Goal: Information Seeking & Learning: Learn about a topic

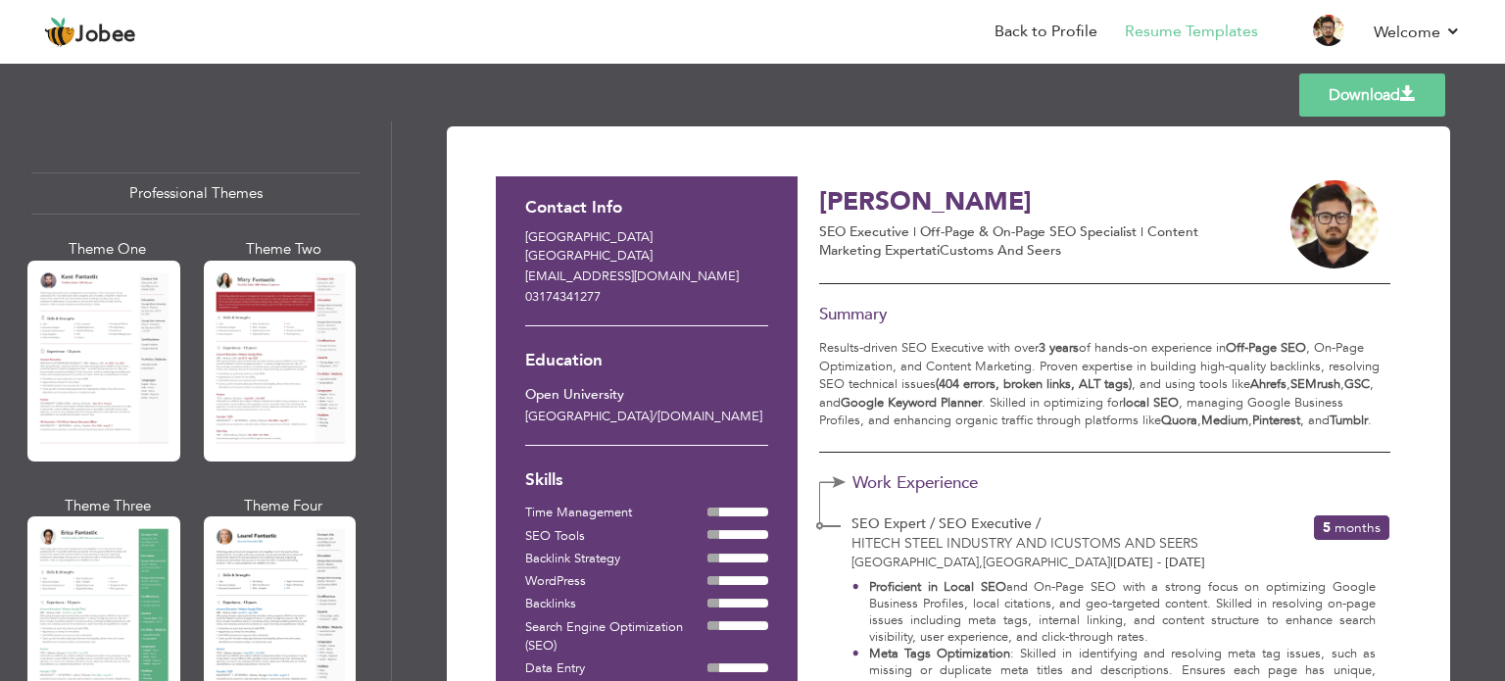
scroll to position [1274, 0]
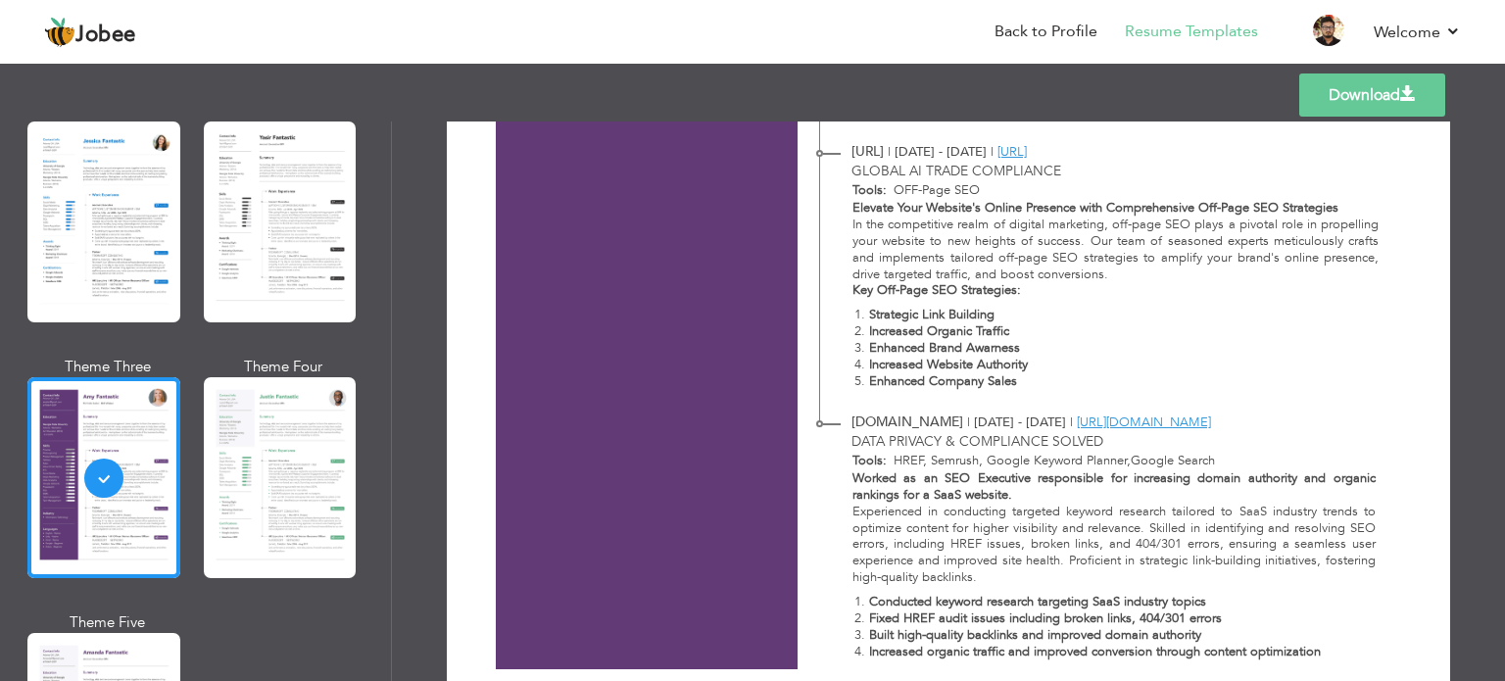
click at [853, 293] on strong "Key Off-Page SEO Strategies:" at bounding box center [937, 290] width 169 height 18
drag, startPoint x: 853, startPoint y: 293, endPoint x: 1029, endPoint y: 297, distance: 176.5
click at [1029, 297] on p "Key Off-Page SEO Strategies:" at bounding box center [1116, 290] width 527 height 17
click at [1022, 293] on p "Key Off-Page SEO Strategies:" at bounding box center [1116, 290] width 527 height 17
click at [1003, 292] on strong "Key Off-Page SEO Strategies:" at bounding box center [937, 290] width 169 height 18
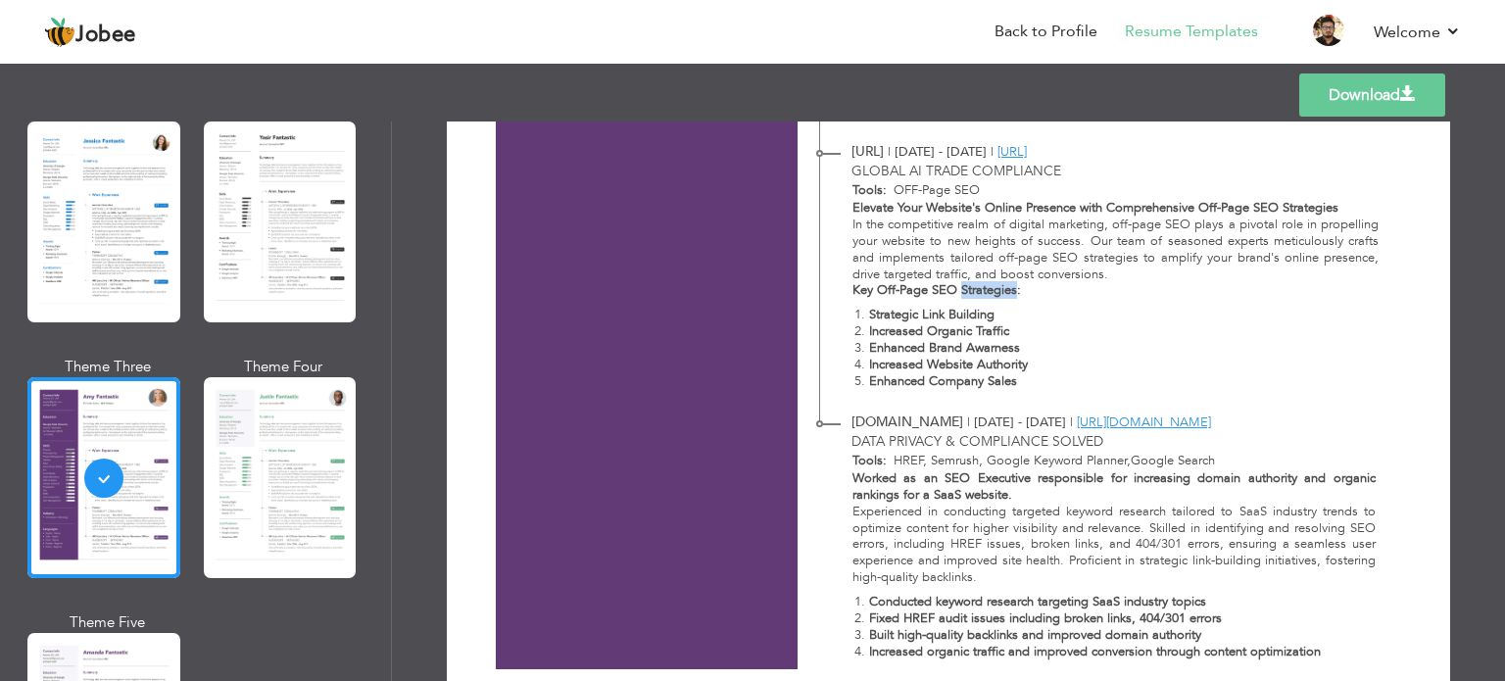
click at [1003, 292] on strong "Key Off-Page SEO Strategies:" at bounding box center [937, 290] width 169 height 18
drag, startPoint x: 1003, startPoint y: 292, endPoint x: 867, endPoint y: 205, distance: 160.9
click at [867, 286] on strong "Key Off-Page SEO Strategies:" at bounding box center [937, 290] width 169 height 18
click at [869, 203] on strong "Elevate Your Website's Online Presence with Comprehensive Off-Page SEO Strategi…" at bounding box center [1096, 208] width 486 height 18
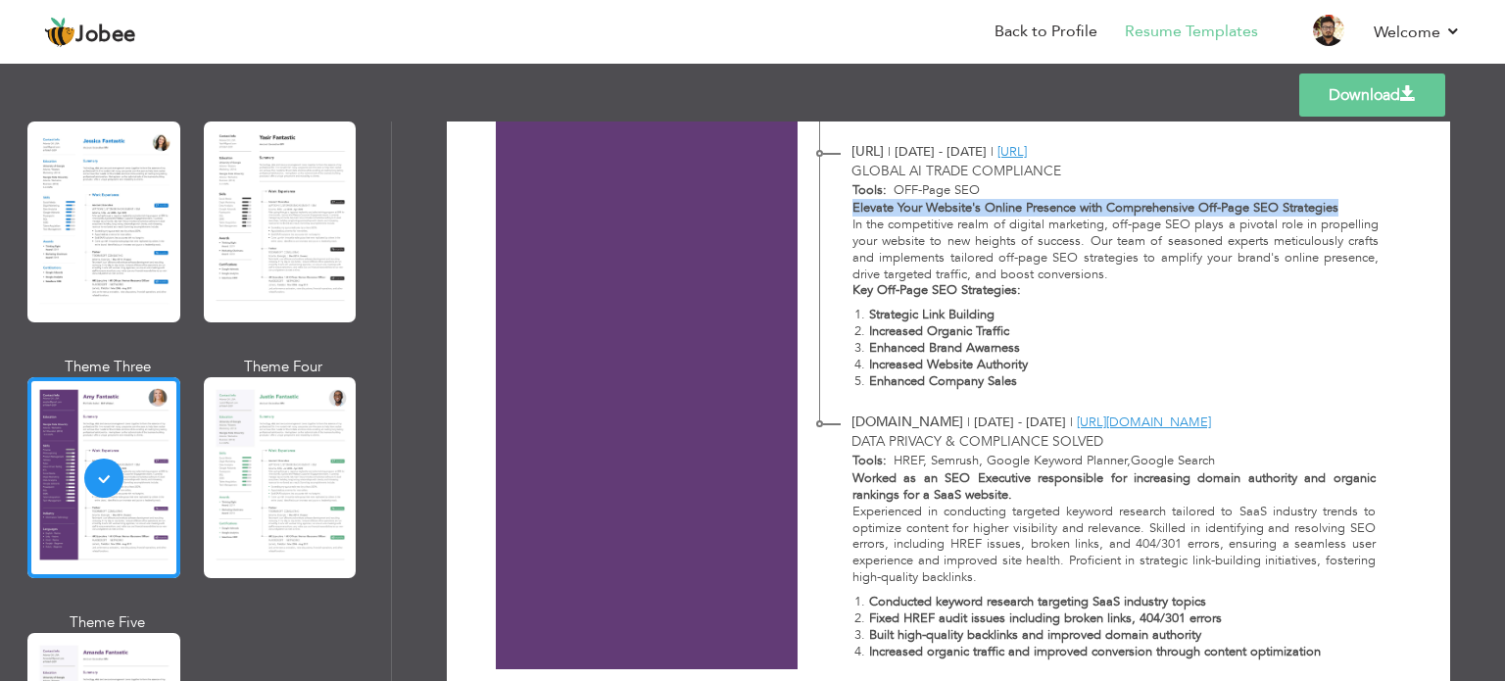
drag, startPoint x: 869, startPoint y: 203, endPoint x: 1298, endPoint y: 217, distance: 428.5
click at [1298, 217] on div "Elevate Your Website's Online Presence with Comprehensive Off-Page SEO Strategi…" at bounding box center [1104, 299] width 569 height 198
click at [1298, 217] on p "In the competitive realm of digital marketing, off-page SEO plays a pivotal rol…" at bounding box center [1116, 250] width 527 height 67
click at [1298, 215] on strong "Elevate Your Website's Online Presence with Comprehensive Off-Page SEO Strategi…" at bounding box center [1096, 208] width 486 height 18
drag, startPoint x: 1298, startPoint y: 215, endPoint x: 1231, endPoint y: 215, distance: 66.6
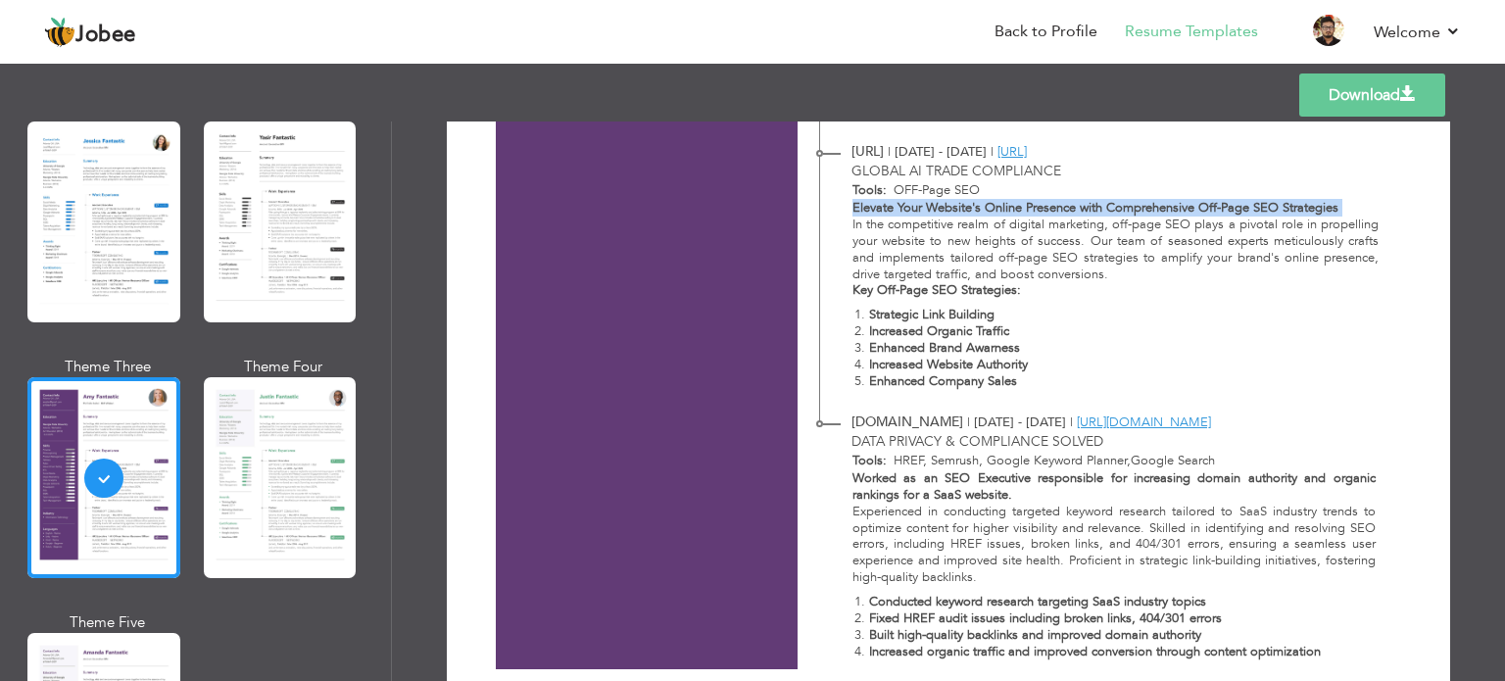
click at [1231, 215] on strong "Elevate Your Website's Online Presence with Comprehensive Off-Page SEO Strategi…" at bounding box center [1096, 208] width 486 height 18
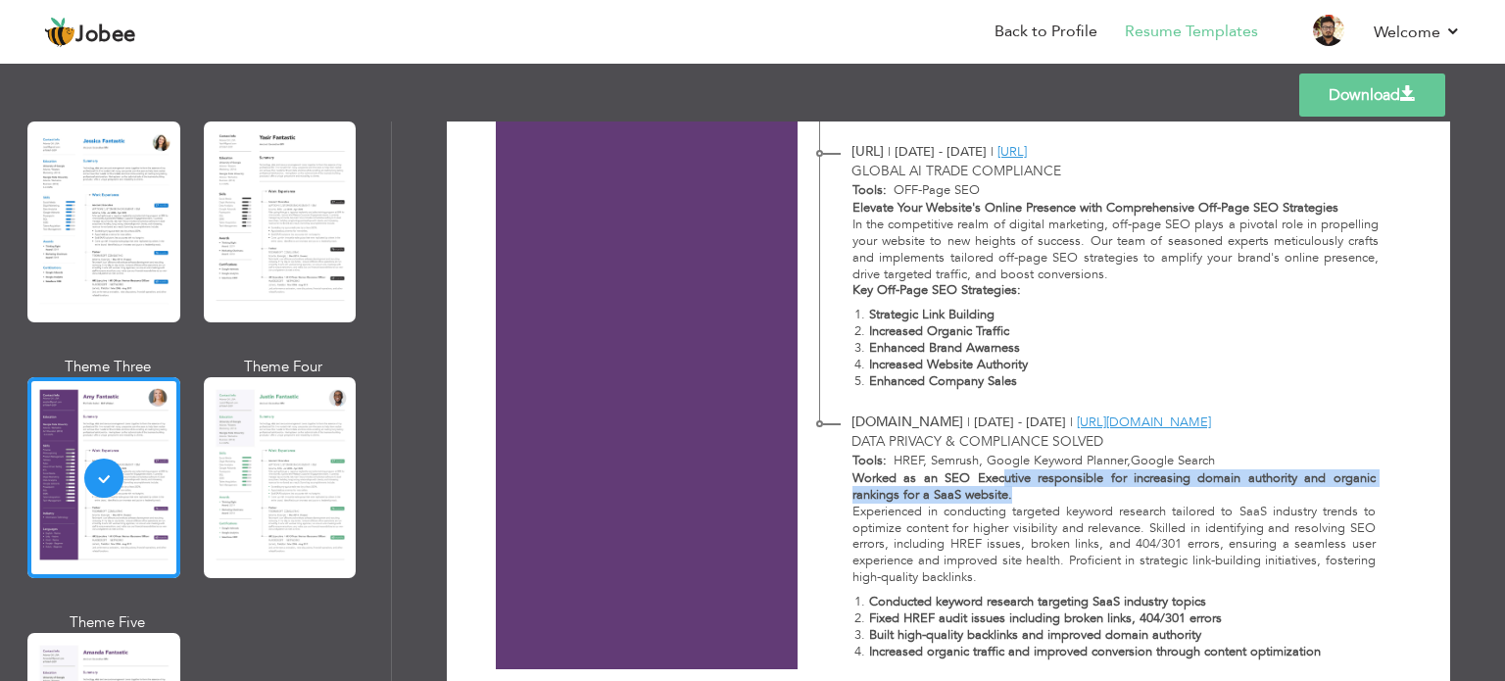
drag, startPoint x: 1043, startPoint y: 497, endPoint x: 1003, endPoint y: 485, distance: 41.9
click at [1003, 485] on p "Worked as an SEO Executive responsible for increasing domain authority and orga…" at bounding box center [1114, 486] width 523 height 33
click at [1007, 479] on strong "Worked as an SEO Executive responsible for increasing domain authority and orga…" at bounding box center [1114, 486] width 523 height 34
drag, startPoint x: 1008, startPoint y: 477, endPoint x: 1008, endPoint y: 504, distance: 26.5
click at [1008, 504] on div "Worked as an SEO Executive responsible for increasing domain authority and orga…" at bounding box center [1102, 569] width 567 height 198
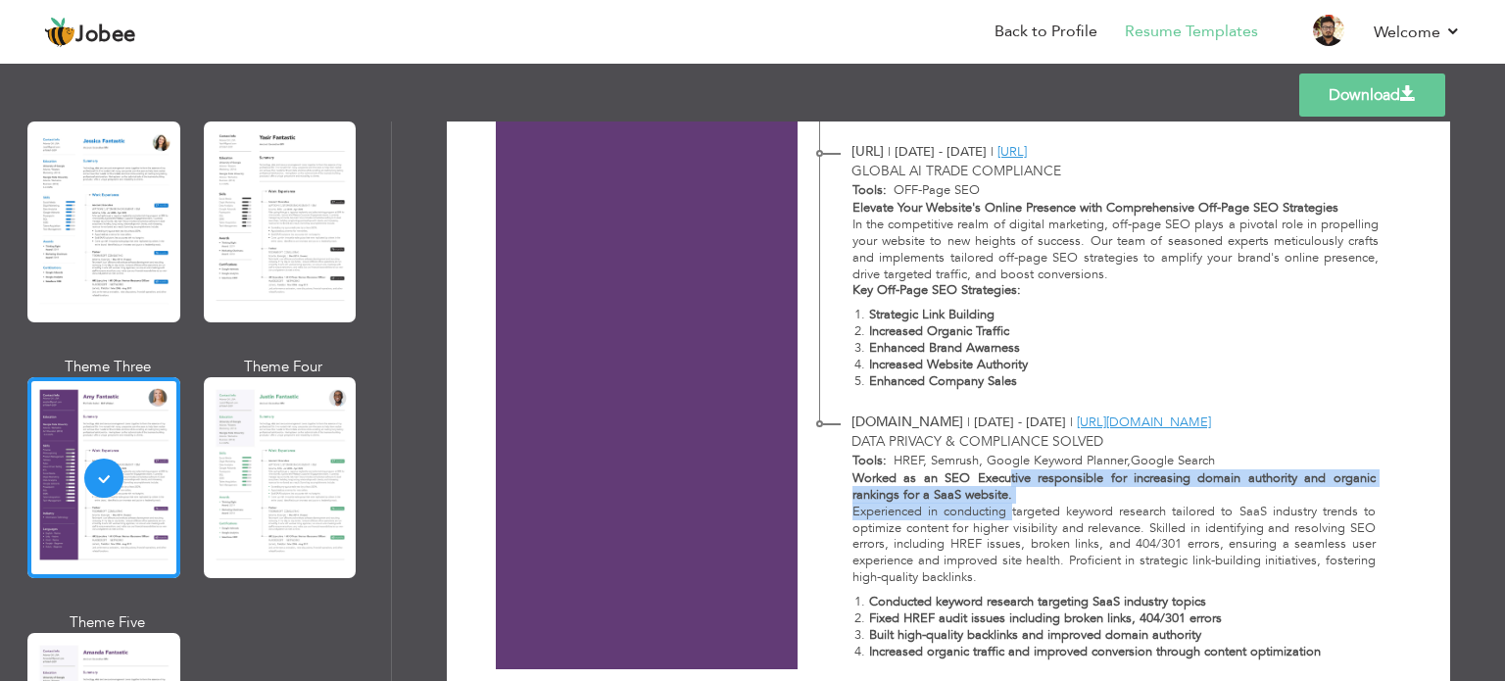
click at [1007, 498] on strong "Worked as an SEO Executive responsible for increasing domain authority and orga…" at bounding box center [1114, 486] width 523 height 34
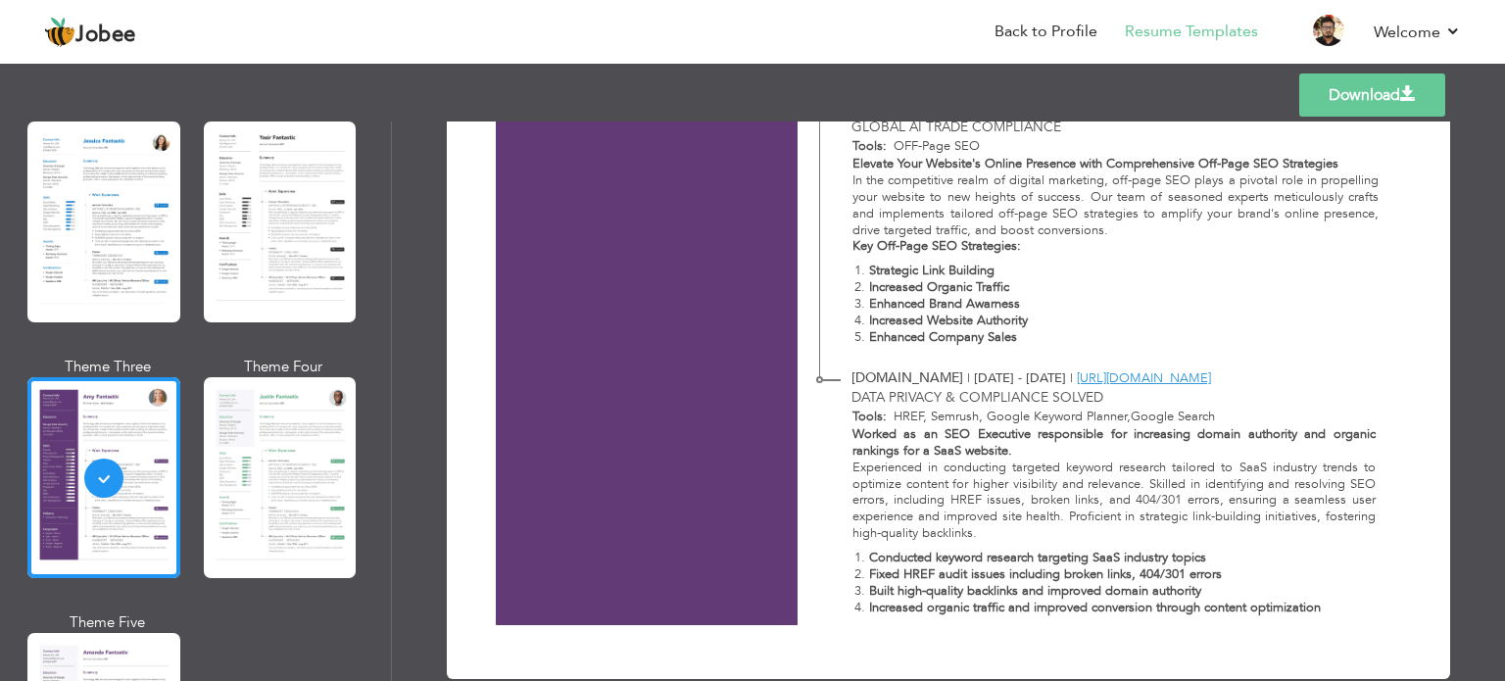
scroll to position [1356, 0]
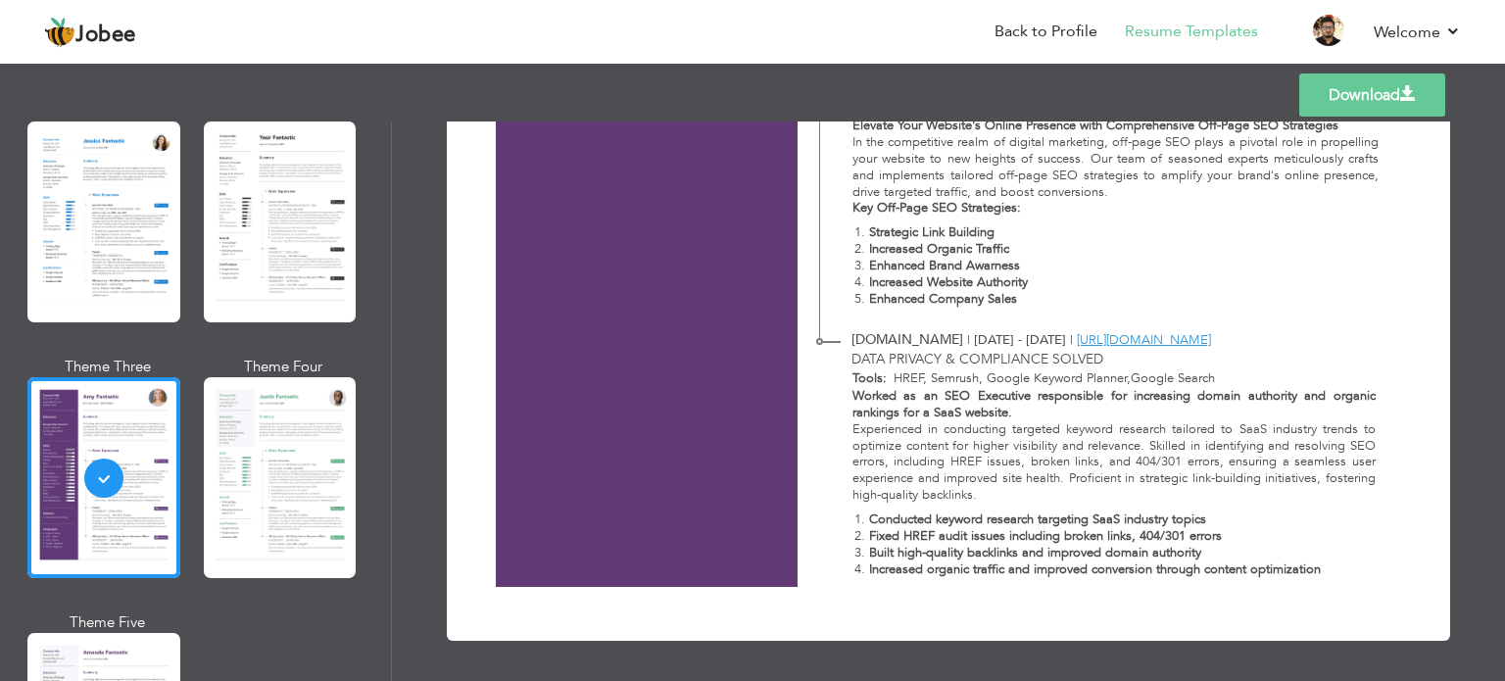
click at [873, 516] on strong "Conducted keyword research targeting SaaS industry topics" at bounding box center [1037, 520] width 337 height 18
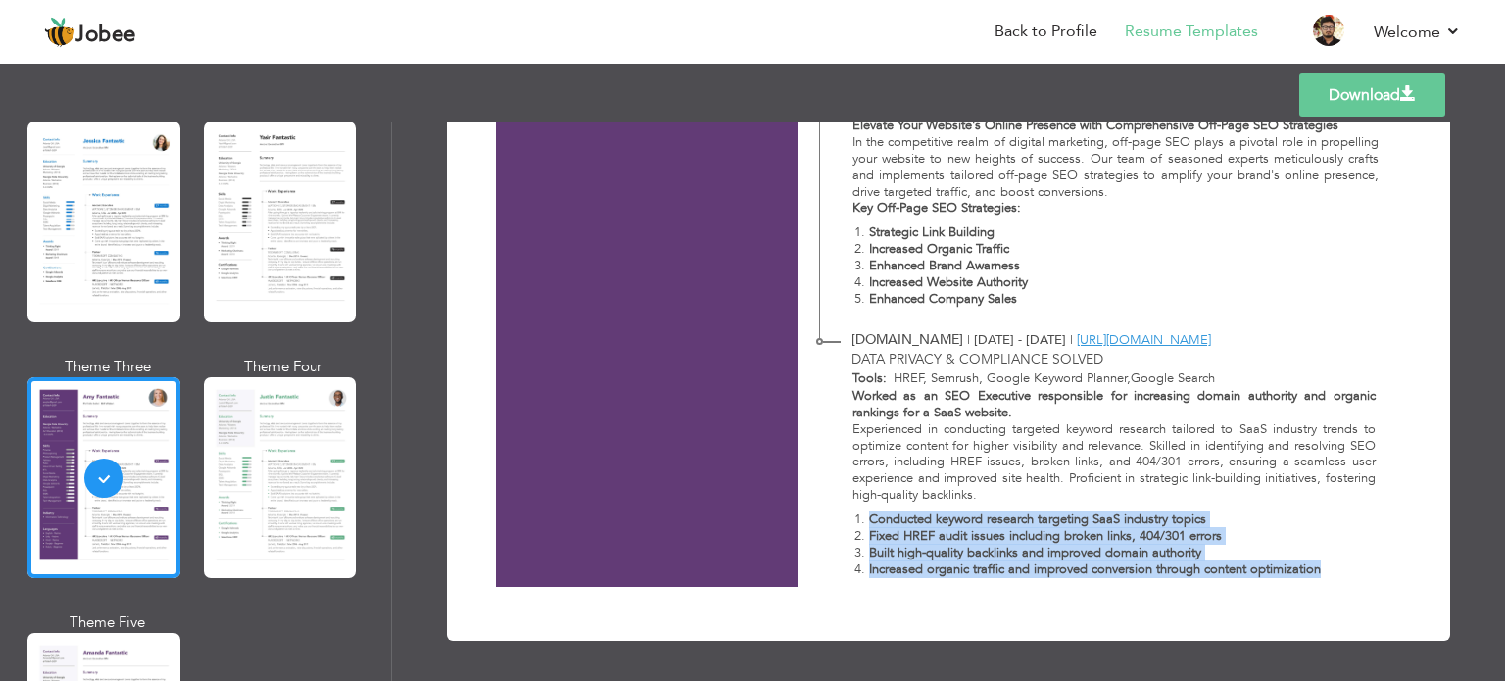
drag, startPoint x: 873, startPoint y: 516, endPoint x: 1314, endPoint y: 574, distance: 444.9
click at [1314, 574] on ol "Conducted keyword research targeting SaaS industry topics Fixed HREF audit issu…" at bounding box center [1114, 545] width 523 height 67
click at [1320, 572] on p "Increased organic traffic and improved conversion through content optimization" at bounding box center [1122, 570] width 507 height 17
drag, startPoint x: 1307, startPoint y: 572, endPoint x: 886, endPoint y: 510, distance: 426.1
click at [890, 512] on ol "Conducted keyword research targeting SaaS industry topics Fixed HREF audit issu…" at bounding box center [1114, 545] width 523 height 67
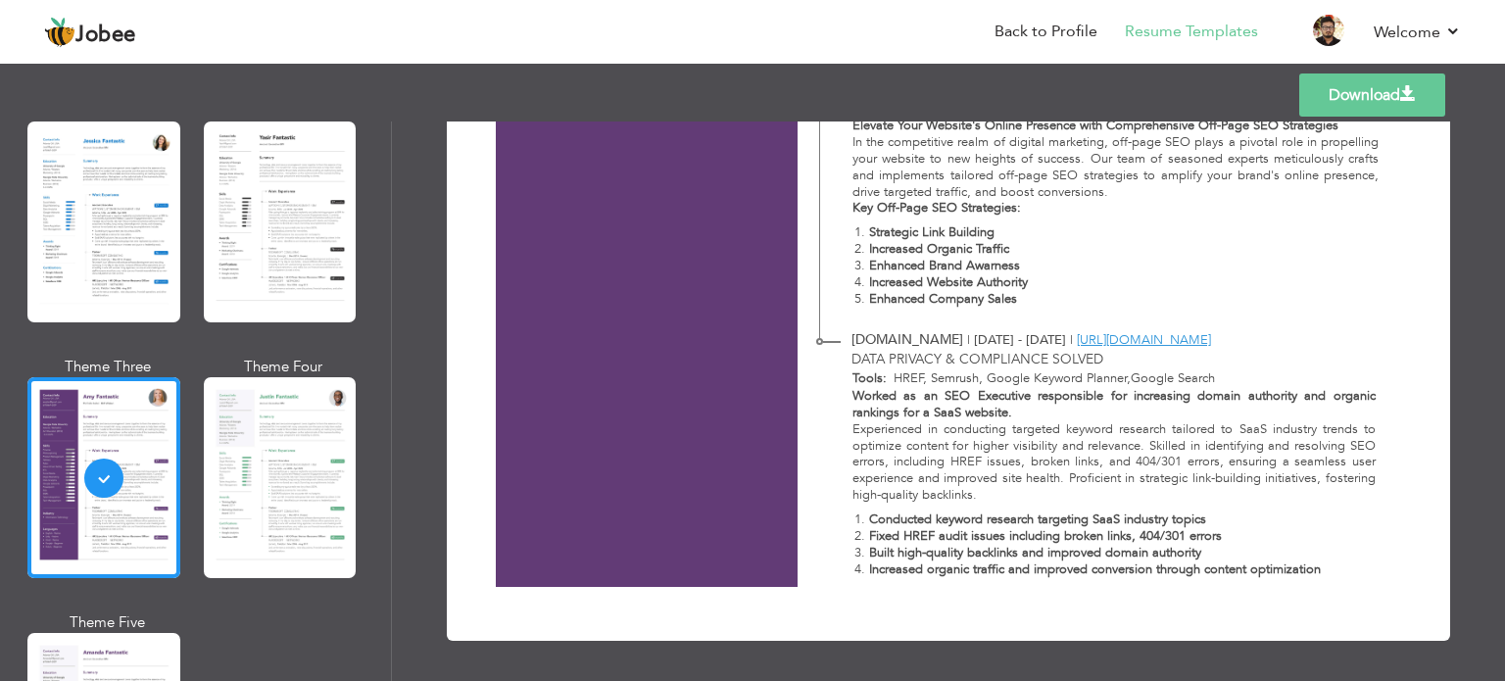
click at [886, 510] on div "Worked as an SEO Executive responsible for increasing domain authority and orga…" at bounding box center [1102, 487] width 567 height 198
drag, startPoint x: 886, startPoint y: 510, endPoint x: 1230, endPoint y: 517, distance: 344.1
click at [1230, 517] on div "Worked as an SEO Executive responsible for increasing domain authority and orga…" at bounding box center [1102, 487] width 567 height 198
click at [1230, 517] on p "Conducted keyword research targeting SaaS industry topics" at bounding box center [1122, 520] width 507 height 17
drag, startPoint x: 1230, startPoint y: 543, endPoint x: 859, endPoint y: 538, distance: 371.5
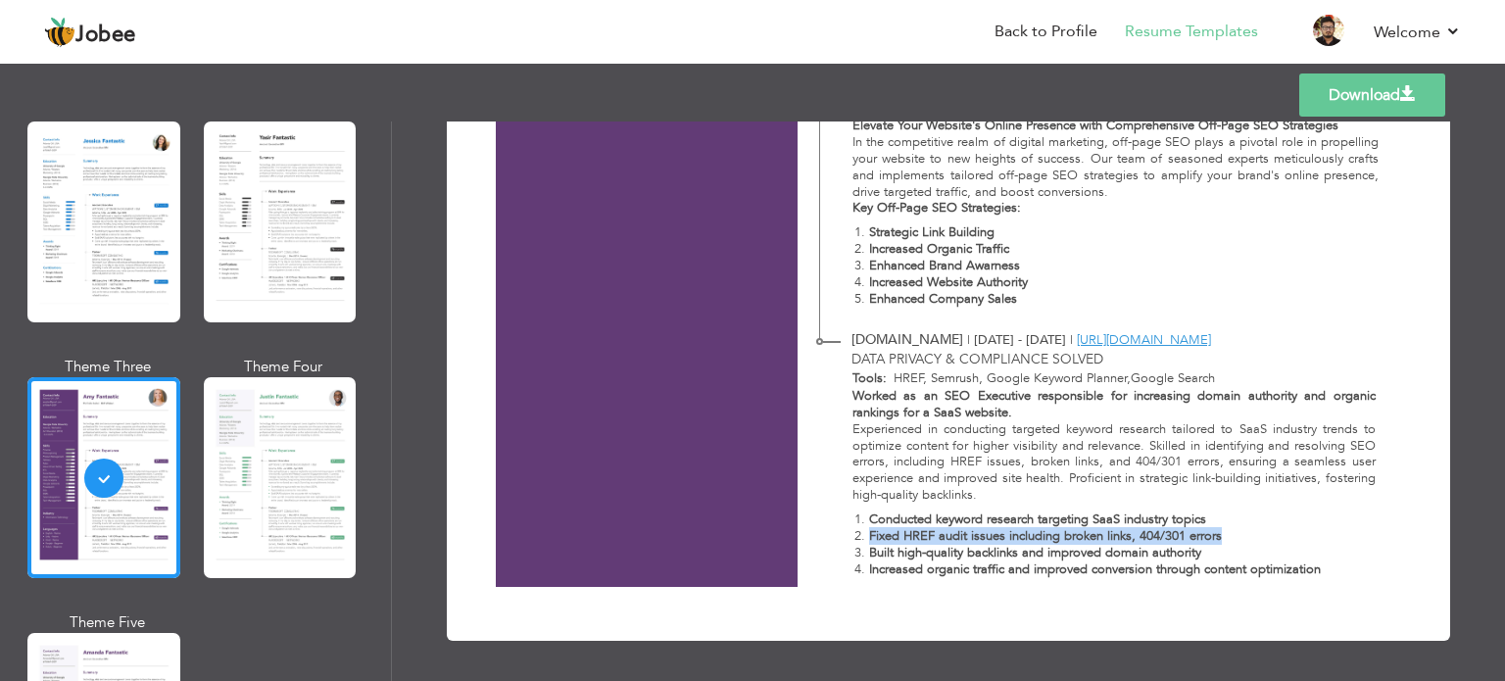
click at [869, 538] on li "Fixed HREF audit issues including broken links, 404/301 errors" at bounding box center [1122, 536] width 507 height 17
click at [869, 537] on li "Fixed HREF audit issues including broken links, 404/301 errors" at bounding box center [1122, 536] width 507 height 17
drag, startPoint x: 859, startPoint y: 537, endPoint x: 1196, endPoint y: 552, distance: 337.5
click at [1196, 552] on ol "Conducted keyword research targeting SaaS industry topics Fixed HREF audit issu…" at bounding box center [1114, 545] width 523 height 67
click at [1190, 552] on strong "Built high-quality backlinks and improved domain authority" at bounding box center [1035, 553] width 332 height 18
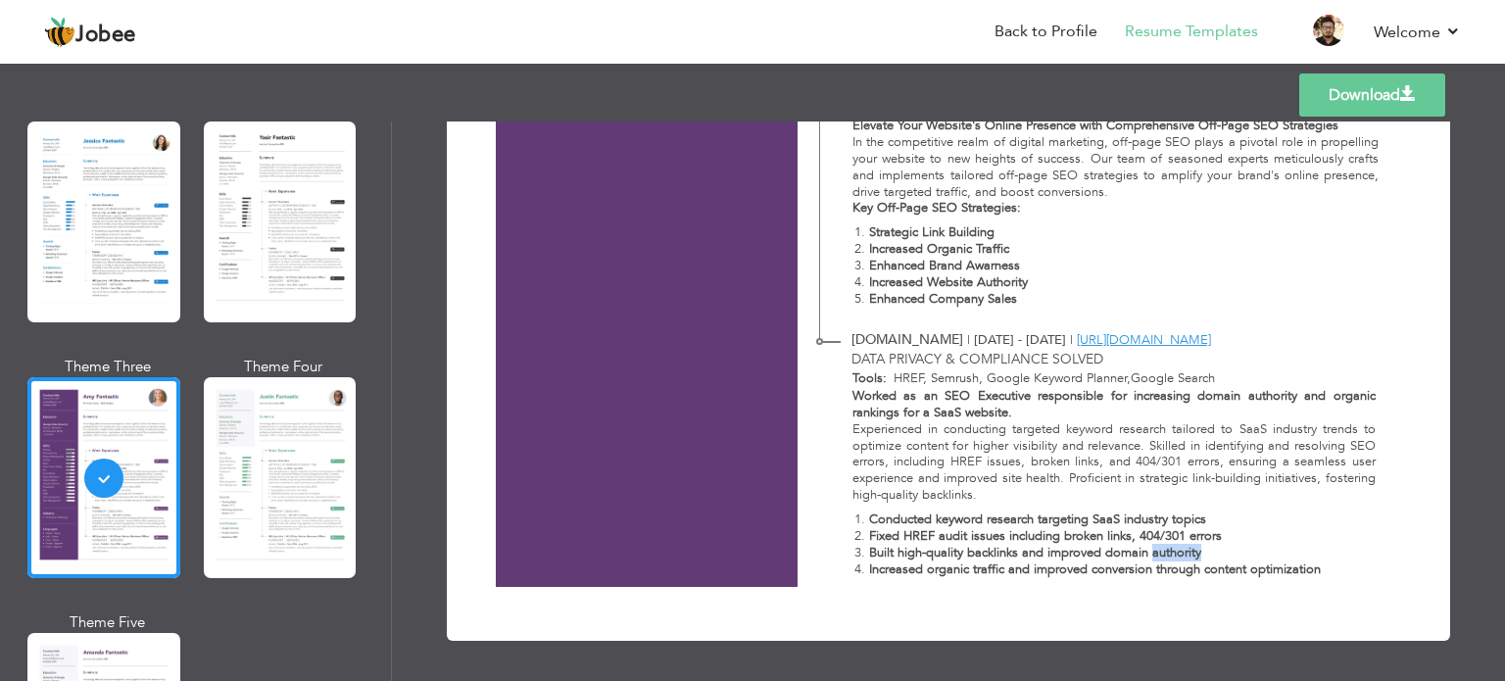
click at [1190, 552] on strong "Built high-quality backlinks and improved domain authority" at bounding box center [1035, 553] width 332 height 18
click at [1142, 555] on strong "Built high-quality backlinks and improved domain authority" at bounding box center [1035, 553] width 332 height 18
click at [1138, 556] on strong "Built high-quality backlinks and improved domain authority" at bounding box center [1035, 553] width 332 height 18
click at [1140, 555] on strong "Built high-quality backlinks and improved domain authority" at bounding box center [1035, 553] width 332 height 18
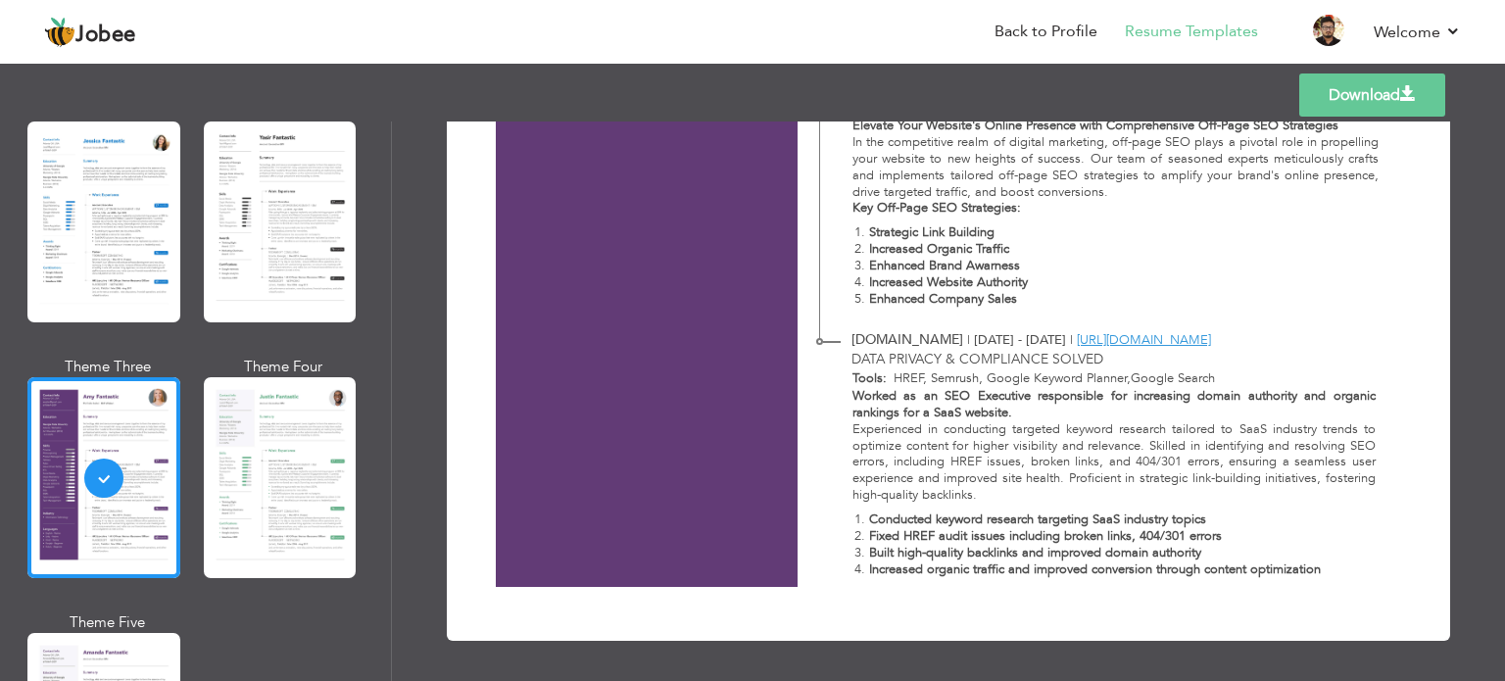
click at [1090, 549] on strong "Built high-quality backlinks and improved domain authority" at bounding box center [1035, 553] width 332 height 18
click at [1095, 548] on strong "Built high-quality backlinks and improved domain authority" at bounding box center [1035, 553] width 332 height 18
click at [1087, 548] on strong "Built high-quality backlinks and improved domain authority" at bounding box center [1035, 553] width 332 height 18
drag, startPoint x: 1087, startPoint y: 548, endPoint x: 1082, endPoint y: 558, distance: 11.0
click at [1082, 558] on strong "Built high-quality backlinks and improved domain authority" at bounding box center [1035, 553] width 332 height 18
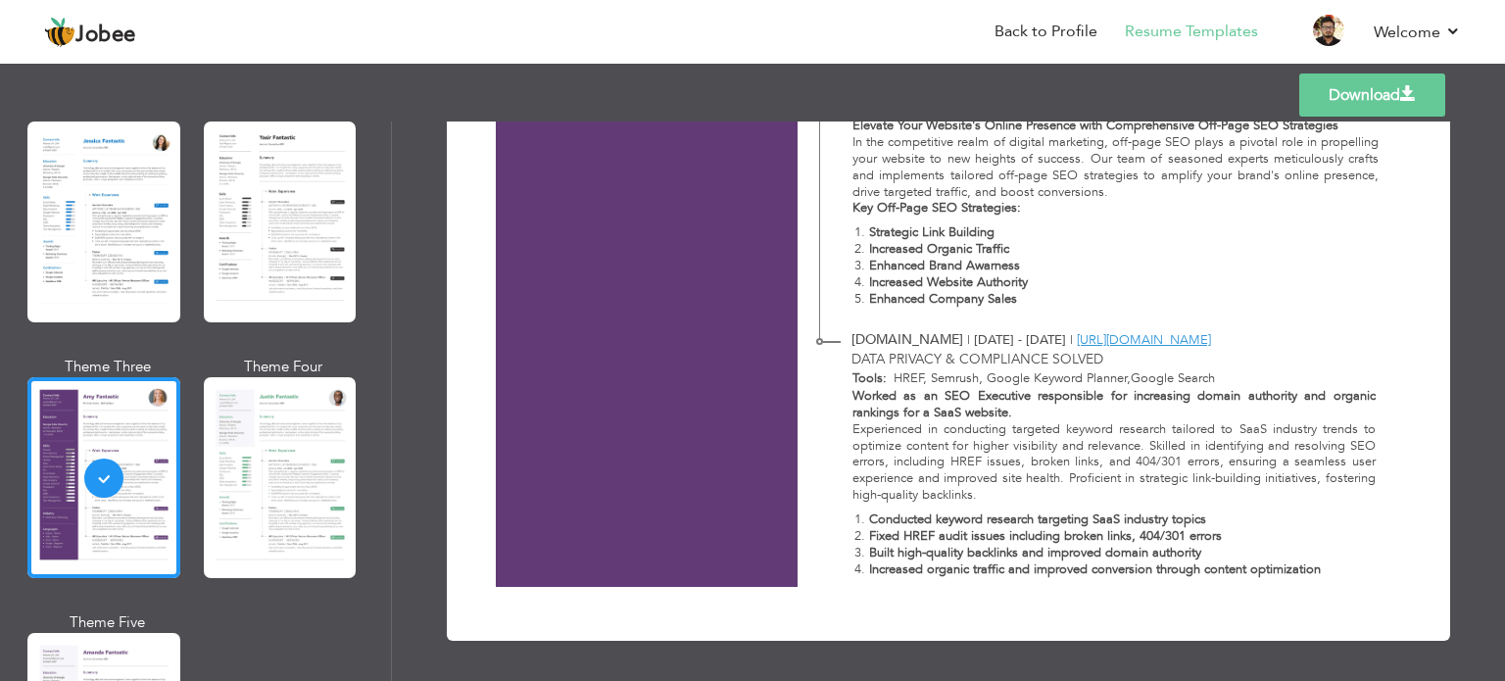
click at [1025, 555] on strong "Built high-quality backlinks and improved domain authority" at bounding box center [1035, 553] width 332 height 18
click at [1024, 555] on strong "Built high-quality backlinks and improved domain authority" at bounding box center [1035, 553] width 332 height 18
click at [1007, 551] on strong "Built high-quality backlinks and improved domain authority" at bounding box center [1035, 553] width 332 height 18
click at [1006, 554] on strong "Built high-quality backlinks and improved domain authority" at bounding box center [1035, 553] width 332 height 18
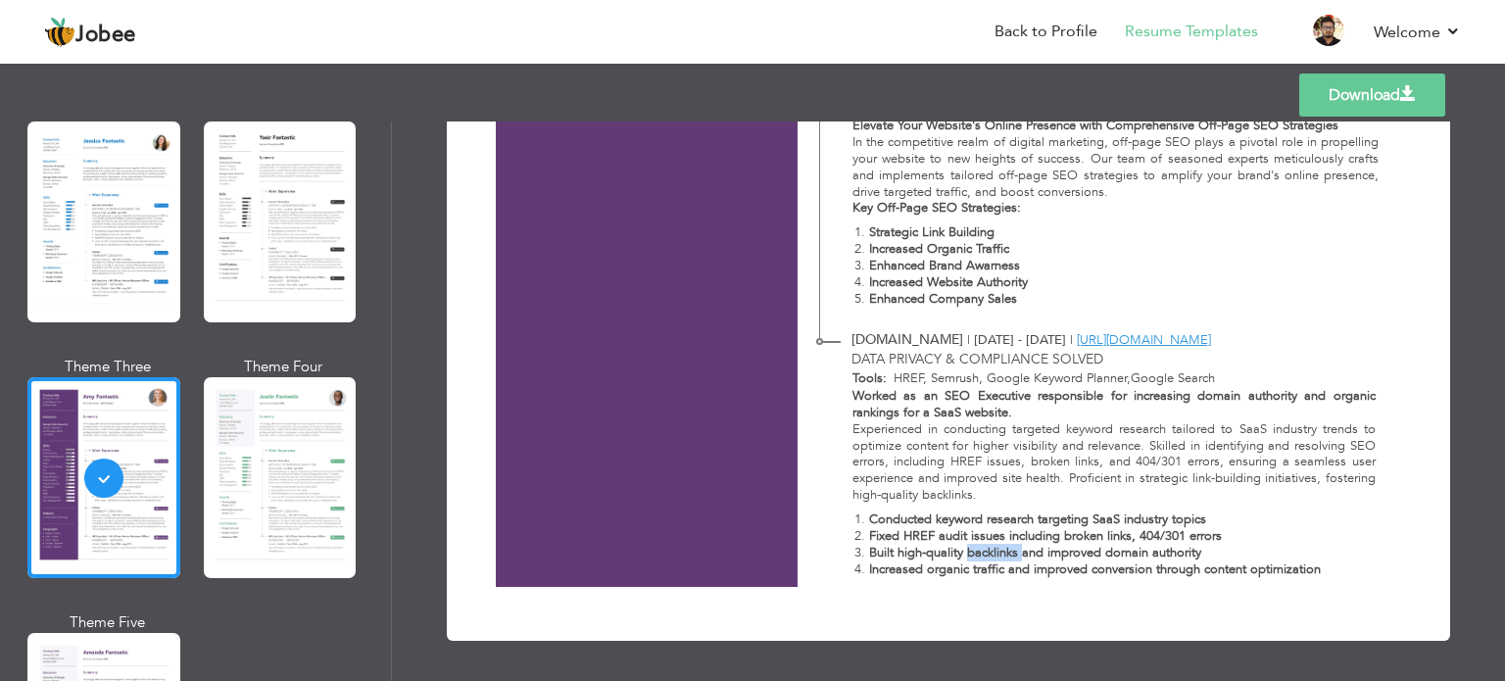
click at [1005, 554] on strong "Built high-quality backlinks and improved domain authority" at bounding box center [1035, 553] width 332 height 18
click at [869, 574] on strong "Increased organic traffic and improved conversion through content optimization" at bounding box center [1095, 570] width 452 height 18
drag, startPoint x: 866, startPoint y: 574, endPoint x: 1244, endPoint y: 578, distance: 377.4
click at [1244, 578] on div "Worked as an SEO Executive responsible for increasing domain authority and orga…" at bounding box center [1102, 487] width 567 height 198
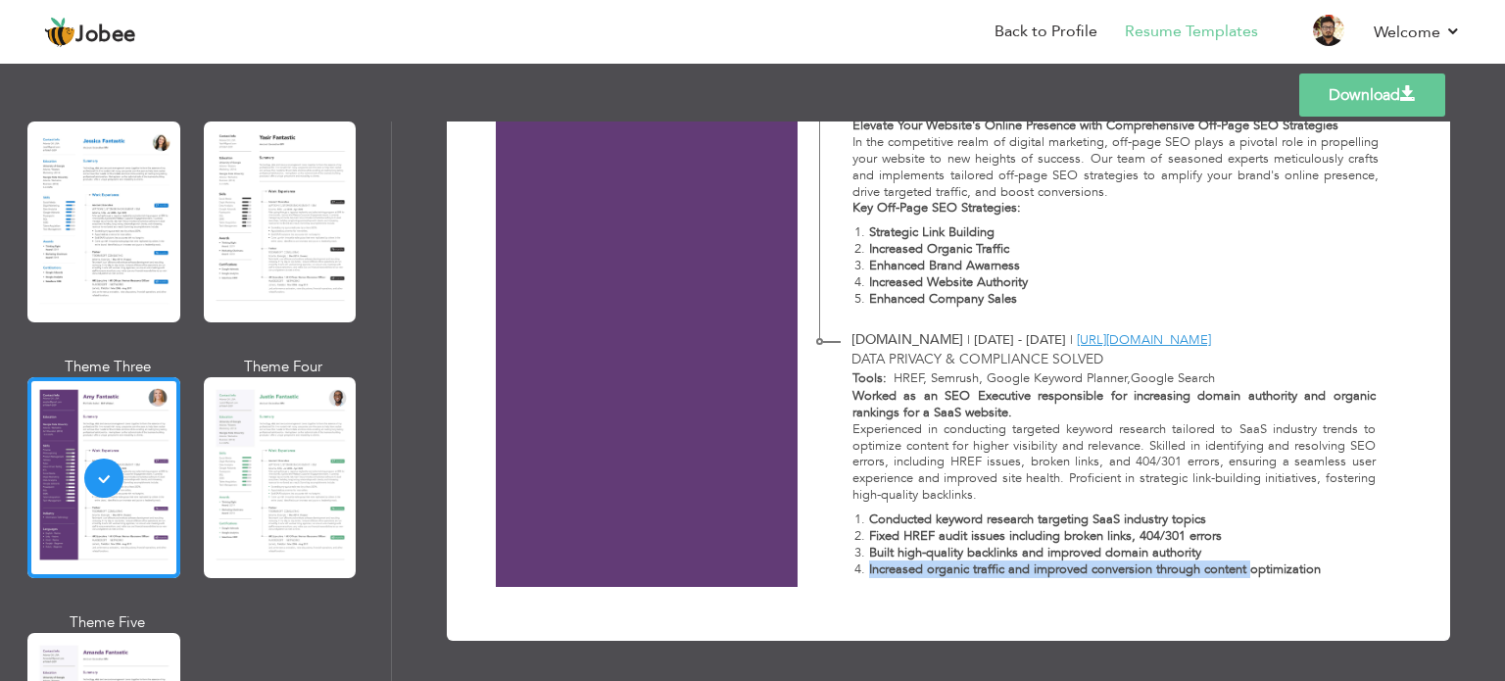
click at [1249, 575] on strong "Increased organic traffic and improved conversion through content optimization" at bounding box center [1095, 570] width 452 height 18
drag, startPoint x: 1249, startPoint y: 575, endPoint x: 847, endPoint y: 575, distance: 401.8
click at [847, 575] on div "Worked as an SEO Executive responsible for increasing domain authority and orga…" at bounding box center [1102, 487] width 567 height 198
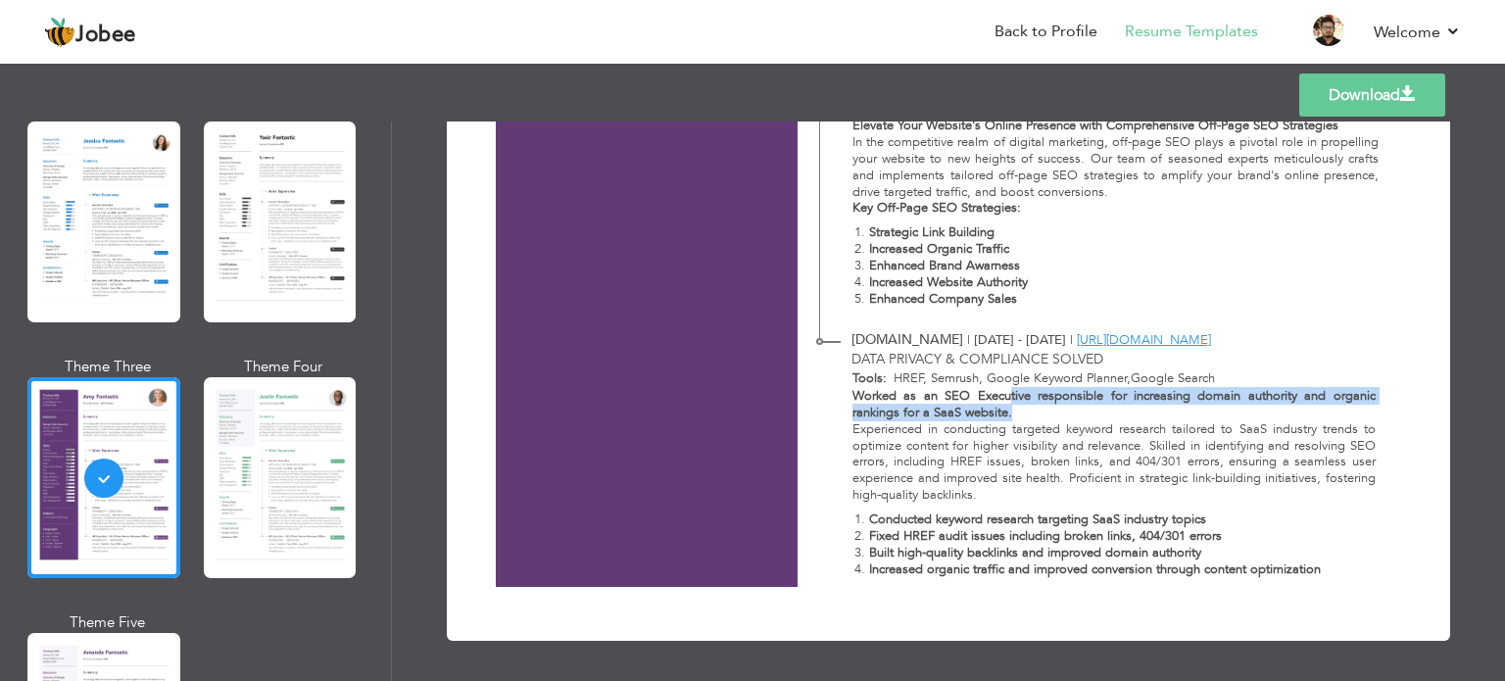
drag, startPoint x: 1035, startPoint y: 414, endPoint x: 1008, endPoint y: 401, distance: 30.3
click at [1008, 401] on p "Worked as an SEO Executive responsible for increasing domain authority and orga…" at bounding box center [1114, 404] width 523 height 33
click at [1010, 397] on strong "Worked as an SEO Executive responsible for increasing domain authority and orga…" at bounding box center [1114, 404] width 523 height 34
drag, startPoint x: 1008, startPoint y: 397, endPoint x: 1010, endPoint y: 412, distance: 15.0
click at [1010, 412] on p "Worked as an SEO Executive responsible for increasing domain authority and orga…" at bounding box center [1114, 404] width 523 height 33
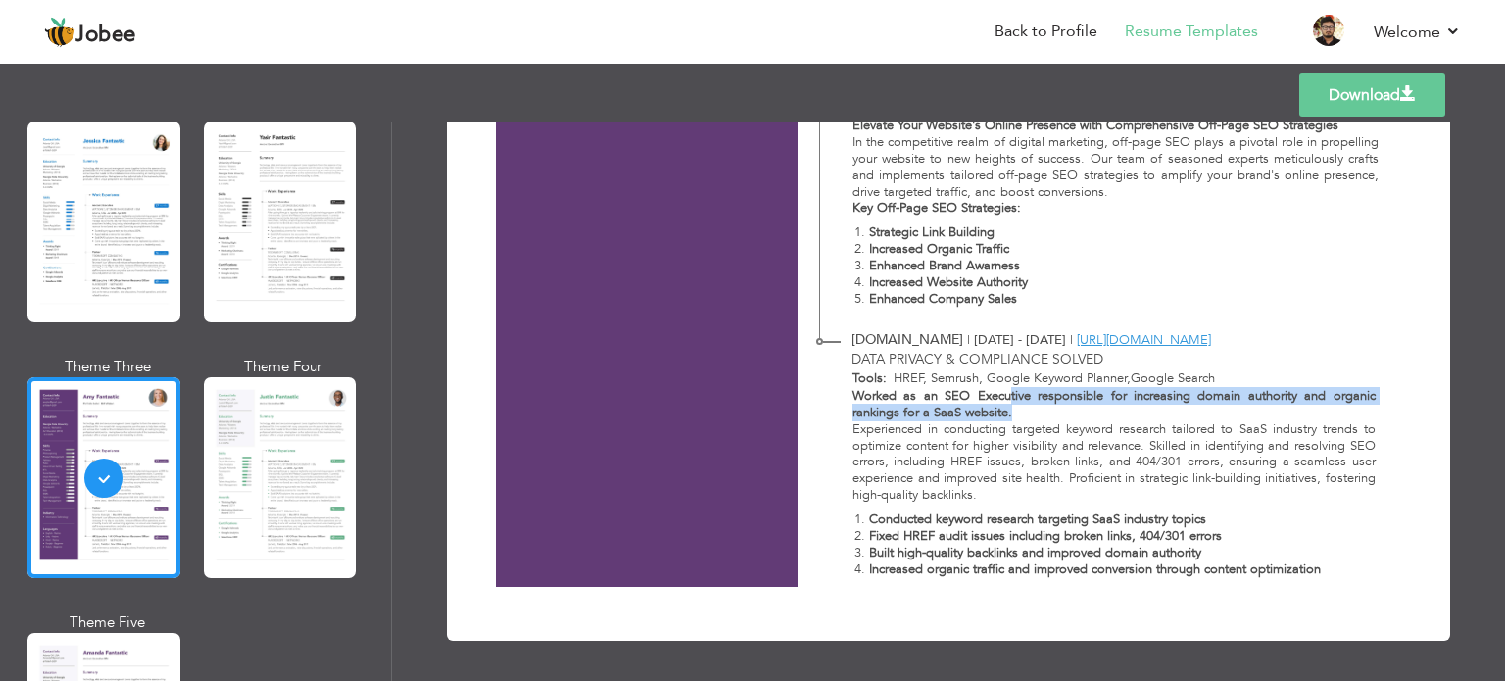
click at [1012, 411] on p "Worked as an SEO Executive responsible for increasing domain authority and orga…" at bounding box center [1114, 404] width 523 height 33
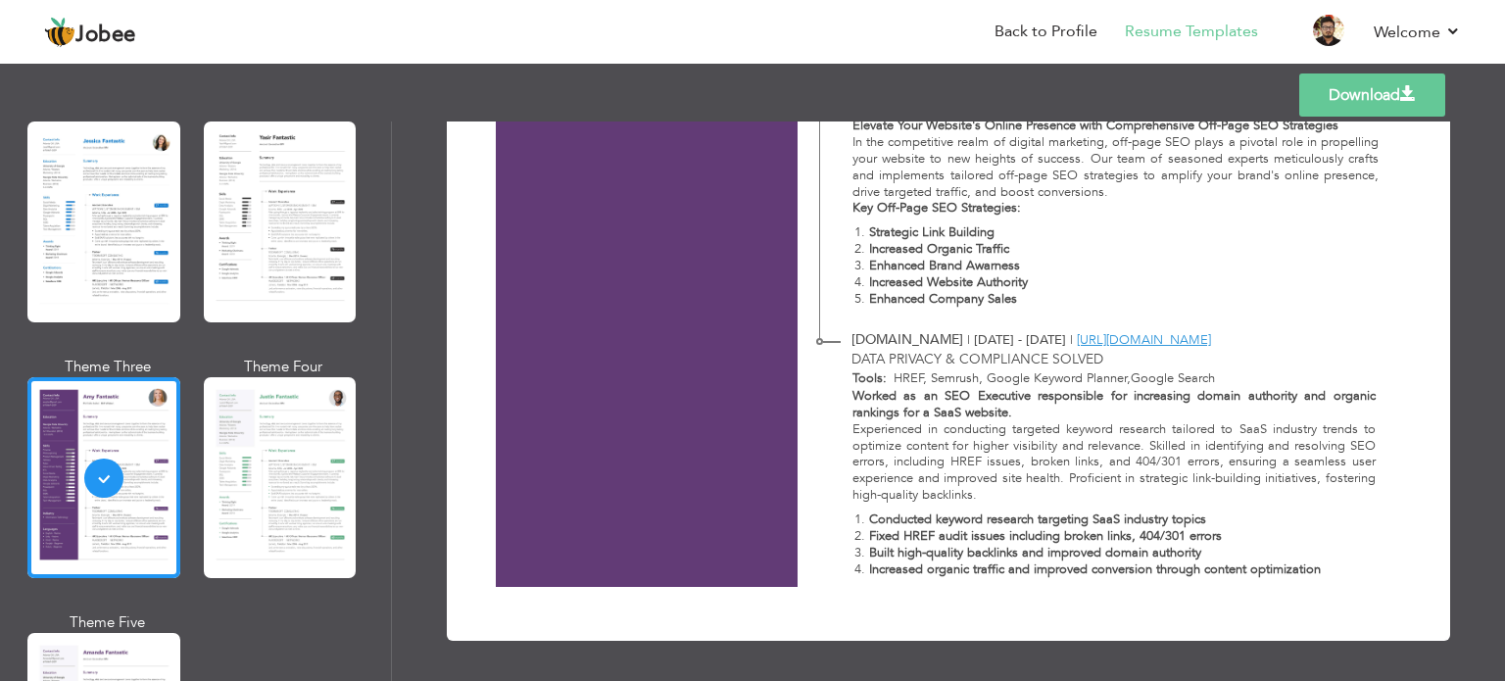
click at [1012, 411] on p "Worked as an SEO Executive responsible for increasing domain authority and orga…" at bounding box center [1114, 404] width 523 height 33
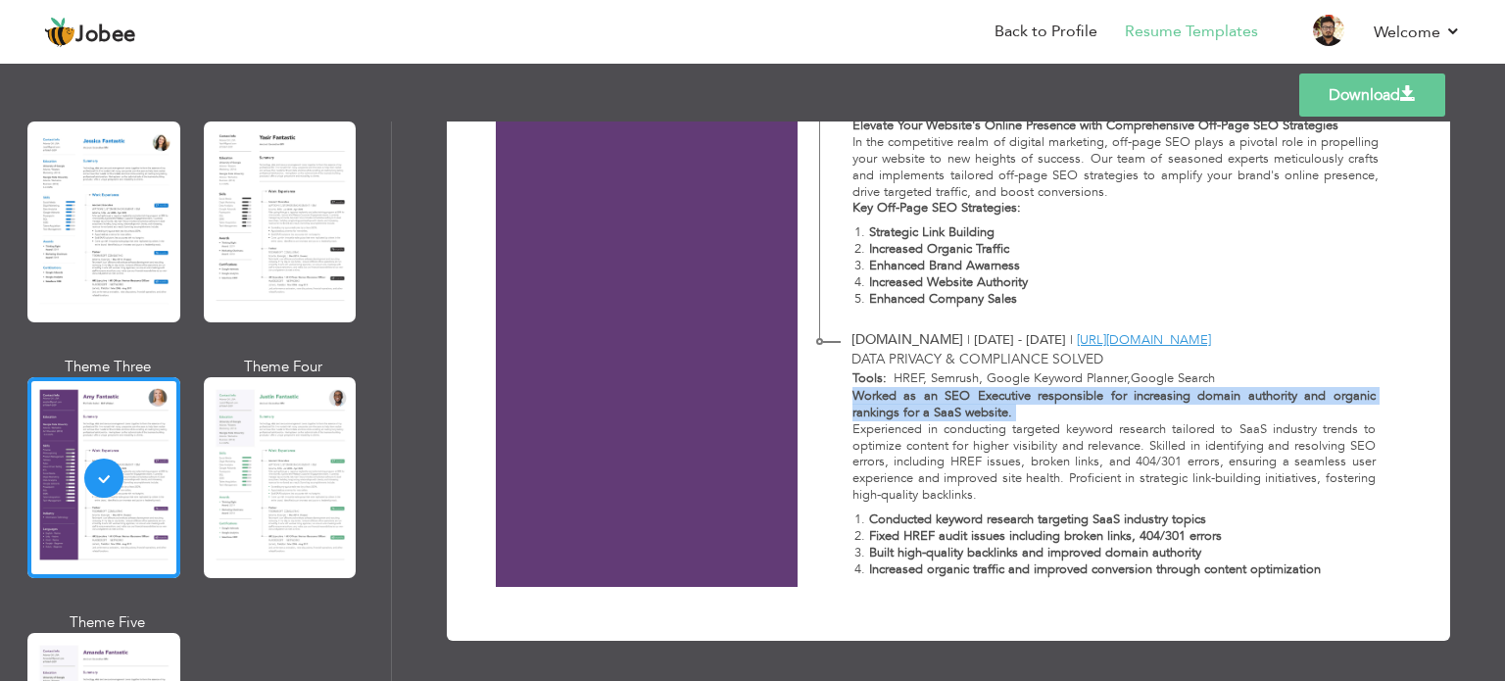
click at [1012, 411] on p "Worked as an SEO Executive responsible for increasing domain authority and orga…" at bounding box center [1114, 404] width 523 height 33
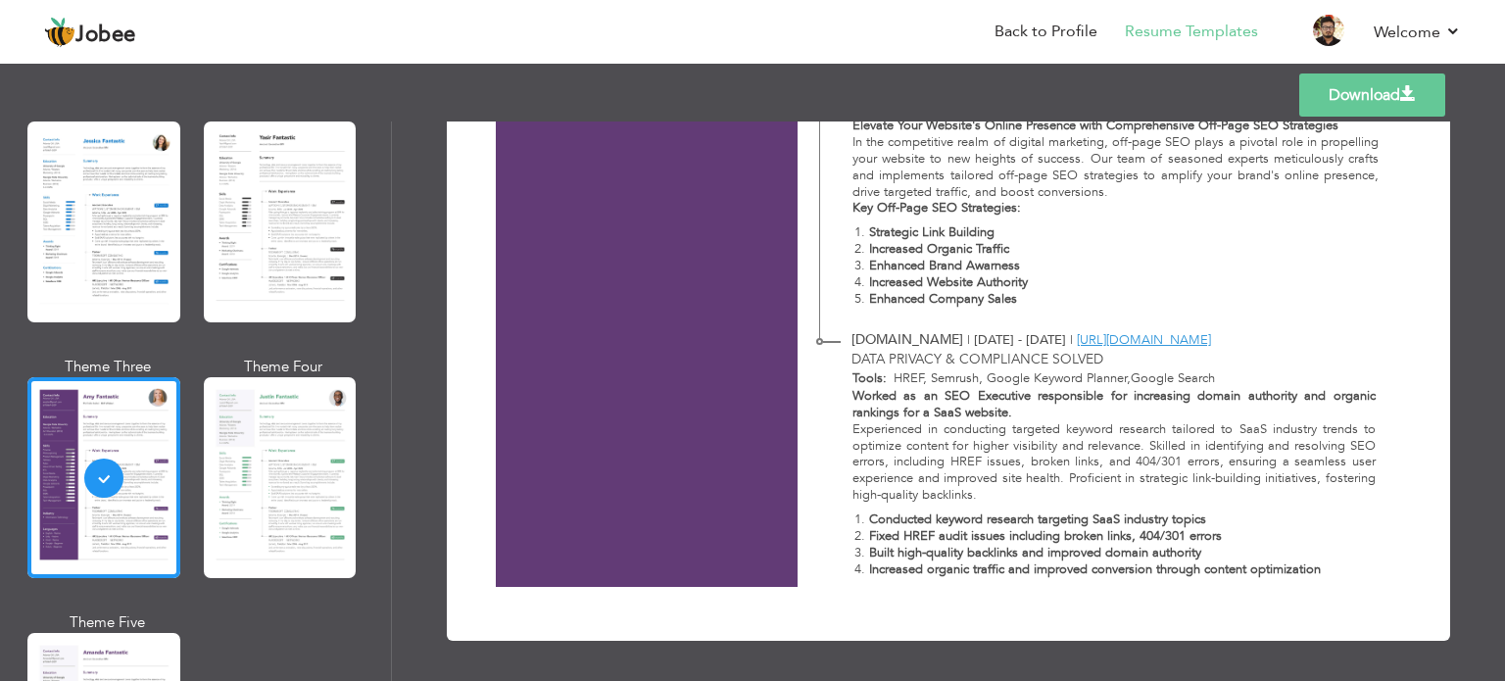
click at [1012, 411] on p "Worked as an SEO Executive responsible for increasing domain authority and orga…" at bounding box center [1114, 404] width 523 height 33
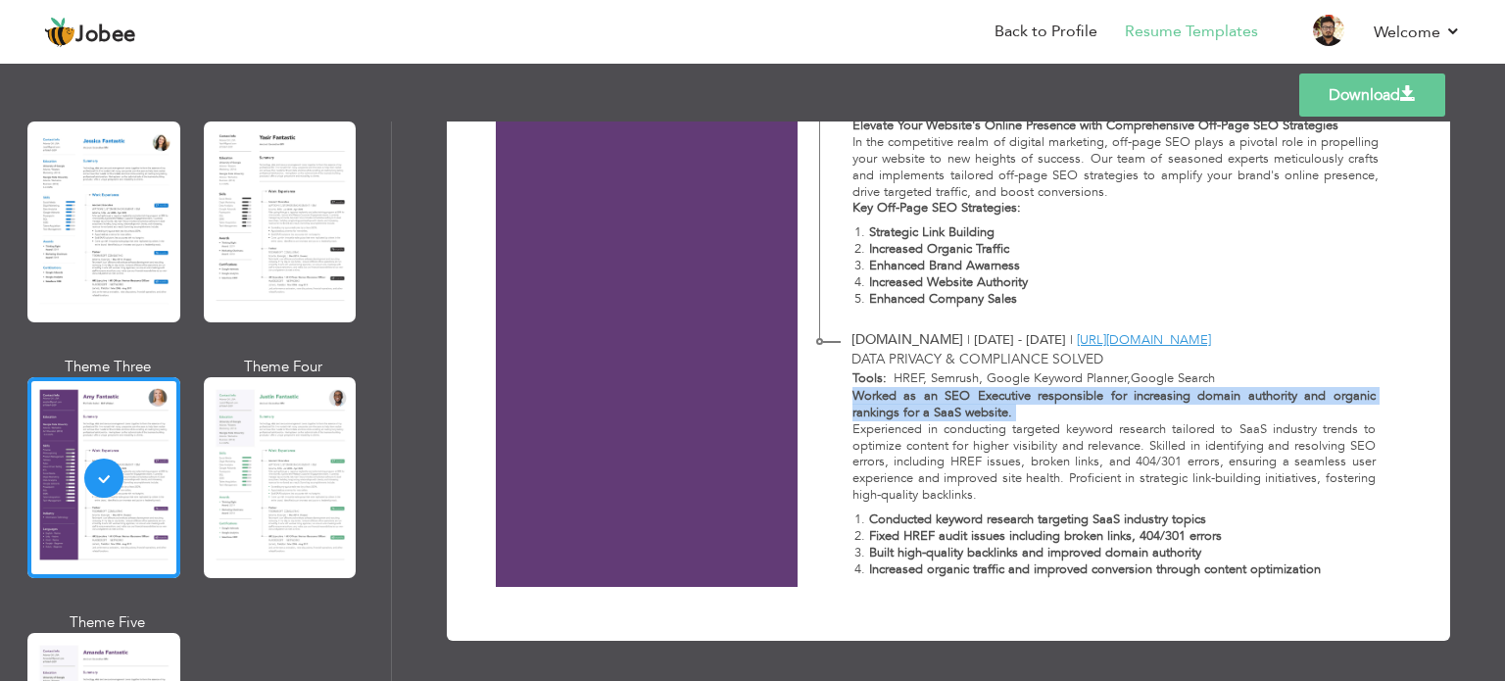
click at [1012, 411] on p "Worked as an SEO Executive responsible for increasing domain authority and orga…" at bounding box center [1114, 404] width 523 height 33
click at [879, 414] on strong "Worked as an SEO Executive responsible for increasing domain authority and orga…" at bounding box center [1114, 404] width 523 height 34
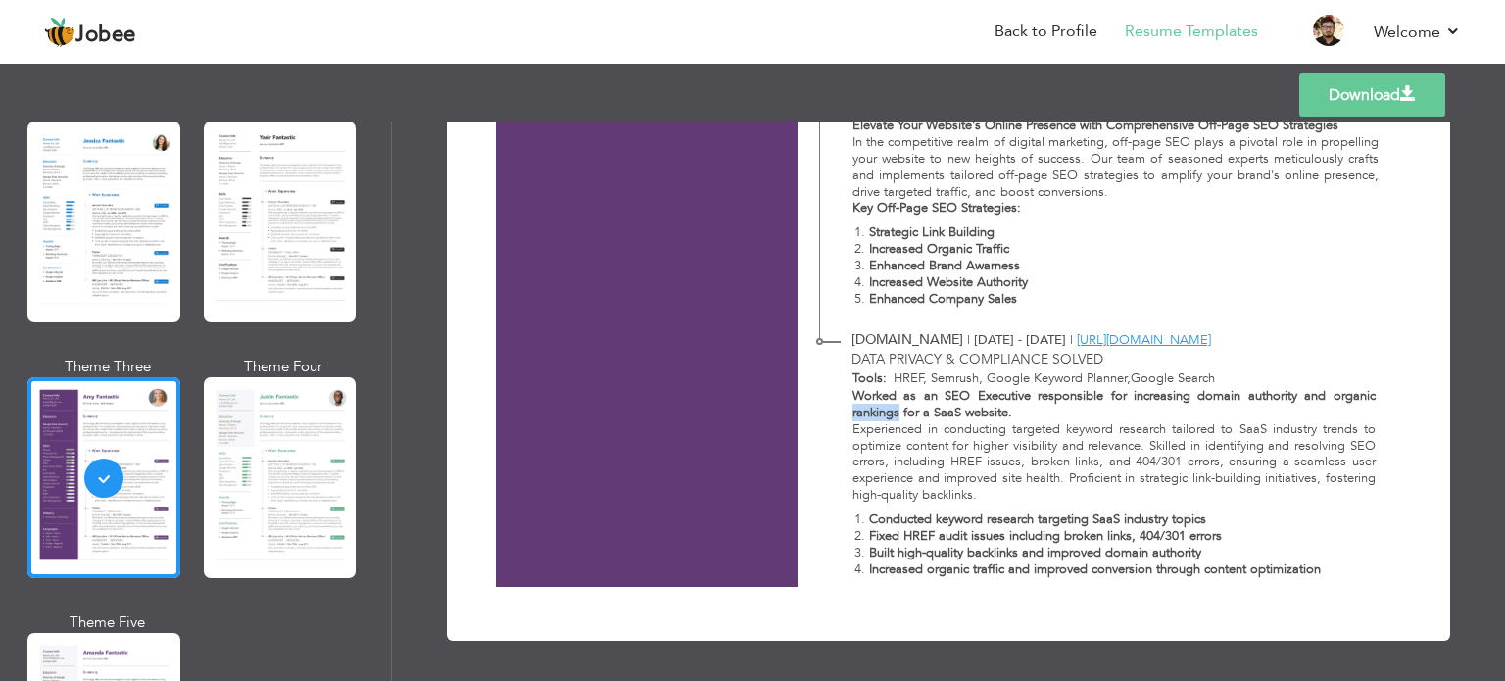
click at [883, 415] on strong "Worked as an SEO Executive responsible for increasing domain authority and orga…" at bounding box center [1114, 404] width 523 height 34
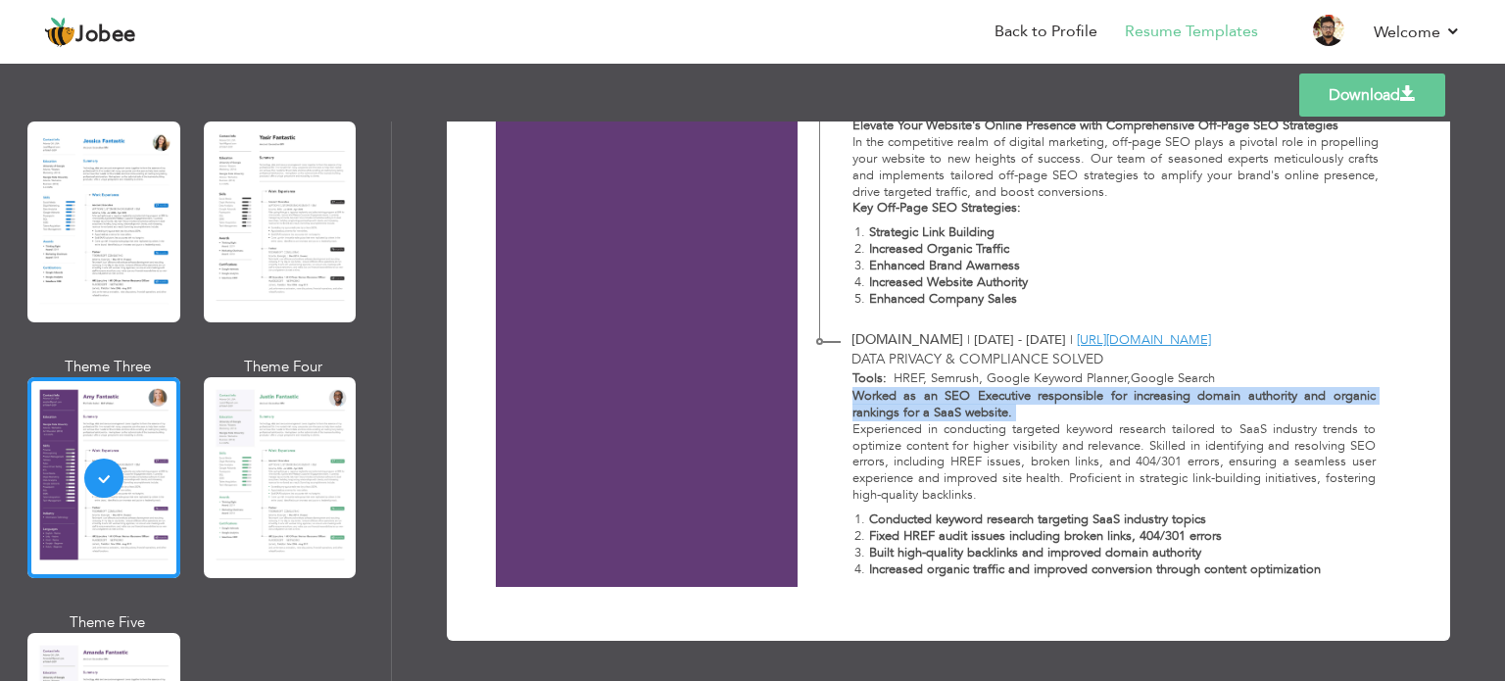
click at [883, 415] on strong "Worked as an SEO Executive responsible for increasing domain authority and orga…" at bounding box center [1114, 404] width 523 height 34
click at [927, 414] on strong "Worked as an SEO Executive responsible for increasing domain authority and orga…" at bounding box center [1114, 404] width 523 height 34
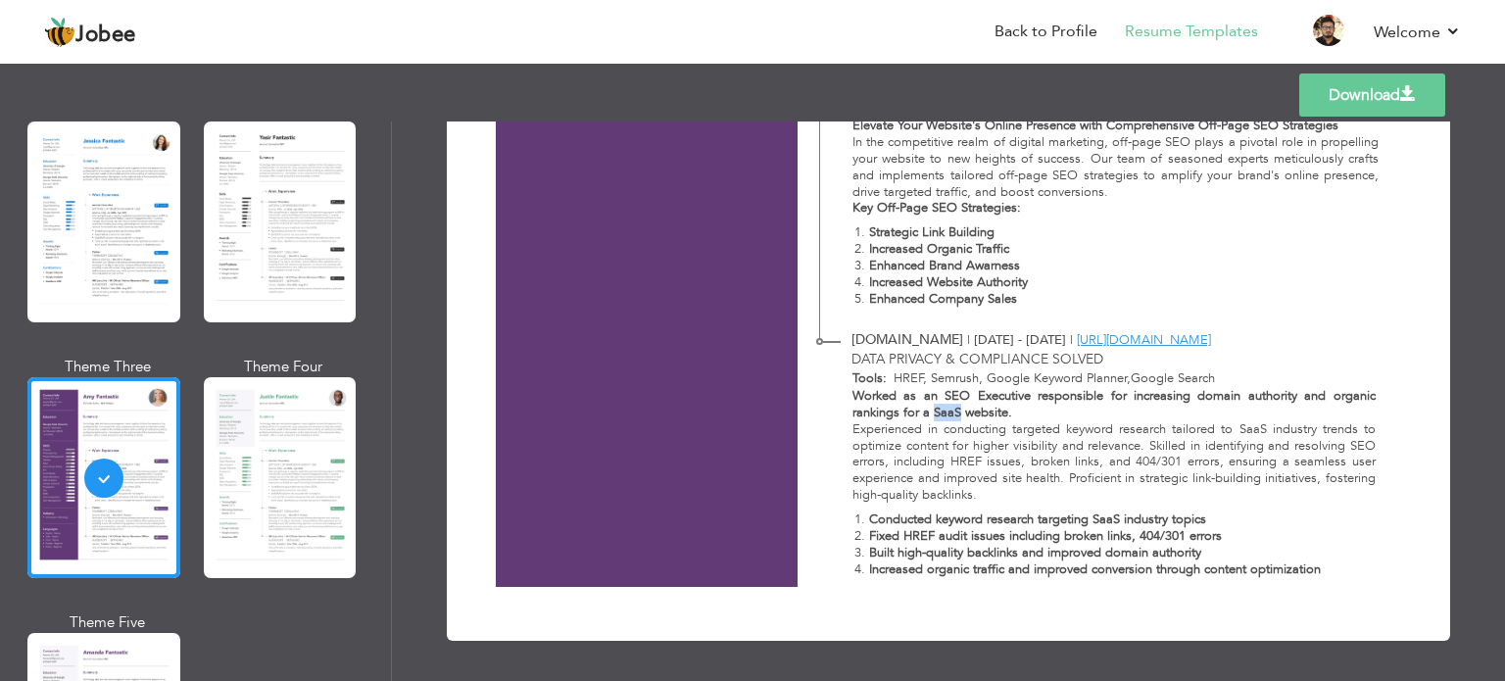
click at [930, 414] on strong "Worked as an SEO Executive responsible for increasing domain authority and orga…" at bounding box center [1114, 404] width 523 height 34
click at [992, 415] on strong "Worked as an SEO Executive responsible for increasing domain authority and orga…" at bounding box center [1114, 404] width 523 height 34
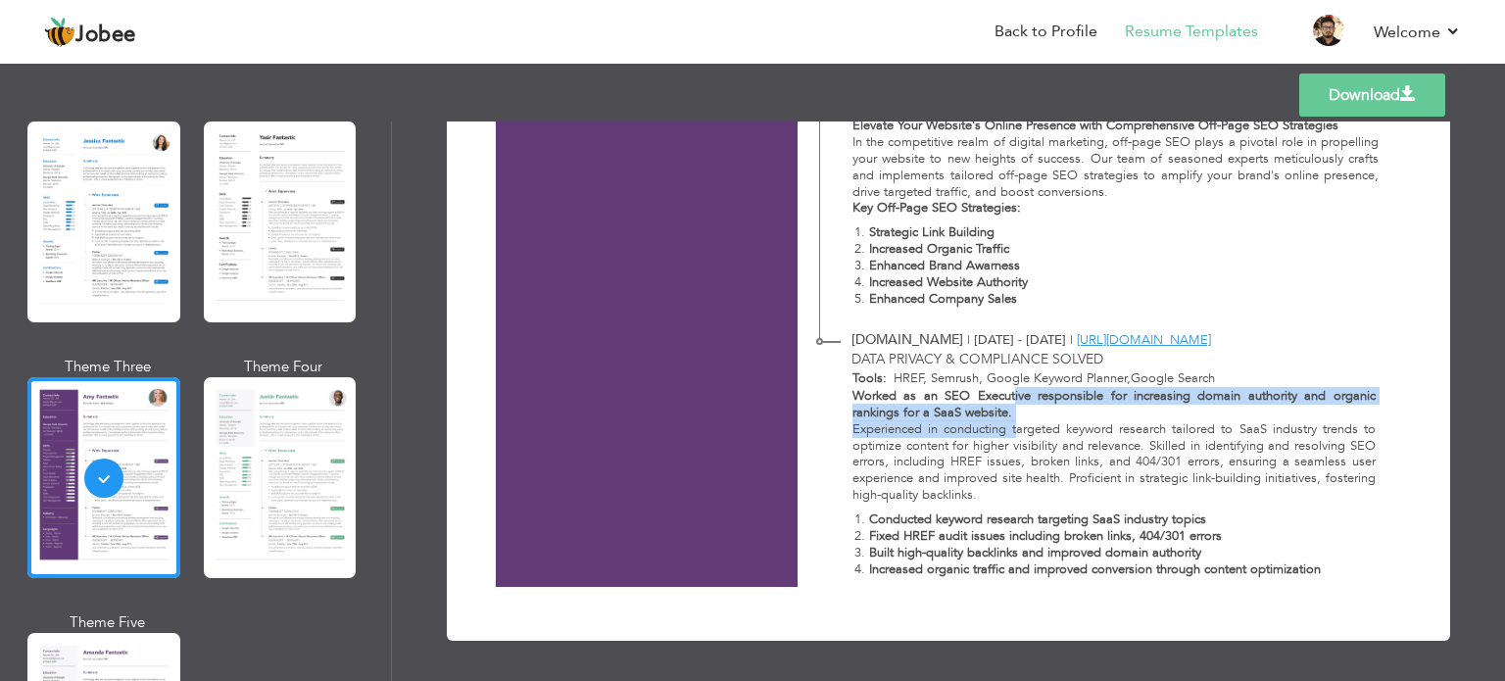
drag, startPoint x: 1010, startPoint y: 395, endPoint x: 1015, endPoint y: 432, distance: 37.7
click at [1015, 433] on div "Worked as an SEO Executive responsible for increasing domain authority and orga…" at bounding box center [1102, 487] width 567 height 198
click at [1013, 403] on strong "Worked as an SEO Executive responsible for increasing domain authority and orga…" at bounding box center [1114, 404] width 523 height 34
drag, startPoint x: 1008, startPoint y: 395, endPoint x: 1011, endPoint y: 417, distance: 21.9
click at [1011, 417] on p "Worked as an SEO Executive responsible for increasing domain authority and orga…" at bounding box center [1114, 404] width 523 height 33
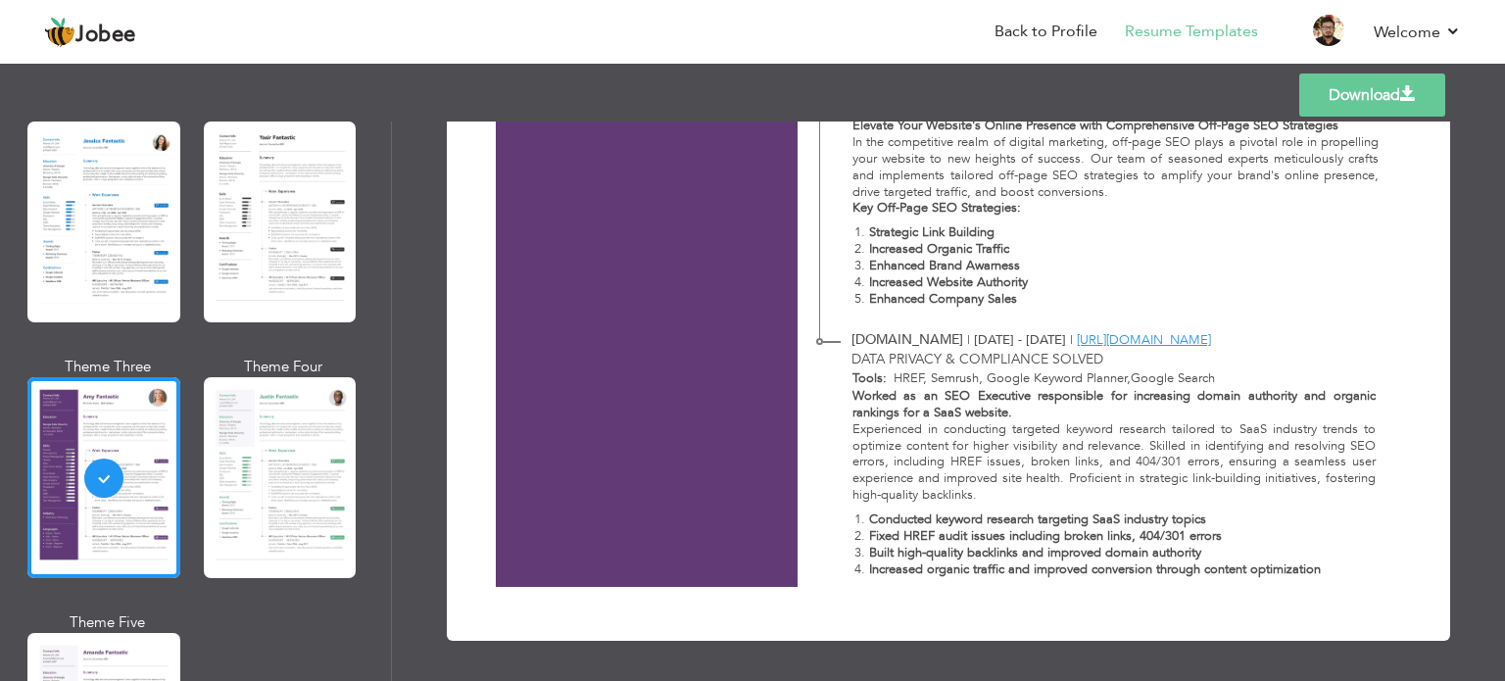
click at [961, 208] on strong "Key Off-Page SEO Strategies:" at bounding box center [937, 208] width 169 height 18
drag, startPoint x: 961, startPoint y: 208, endPoint x: 822, endPoint y: 212, distance: 138.3
click at [822, 212] on div "Elevate Your Website's Online Presence with Comprehensive Off-Page SEO Strategi…" at bounding box center [1104, 217] width 569 height 198
click at [869, 232] on strong "Strategic Link Building" at bounding box center [931, 232] width 125 height 18
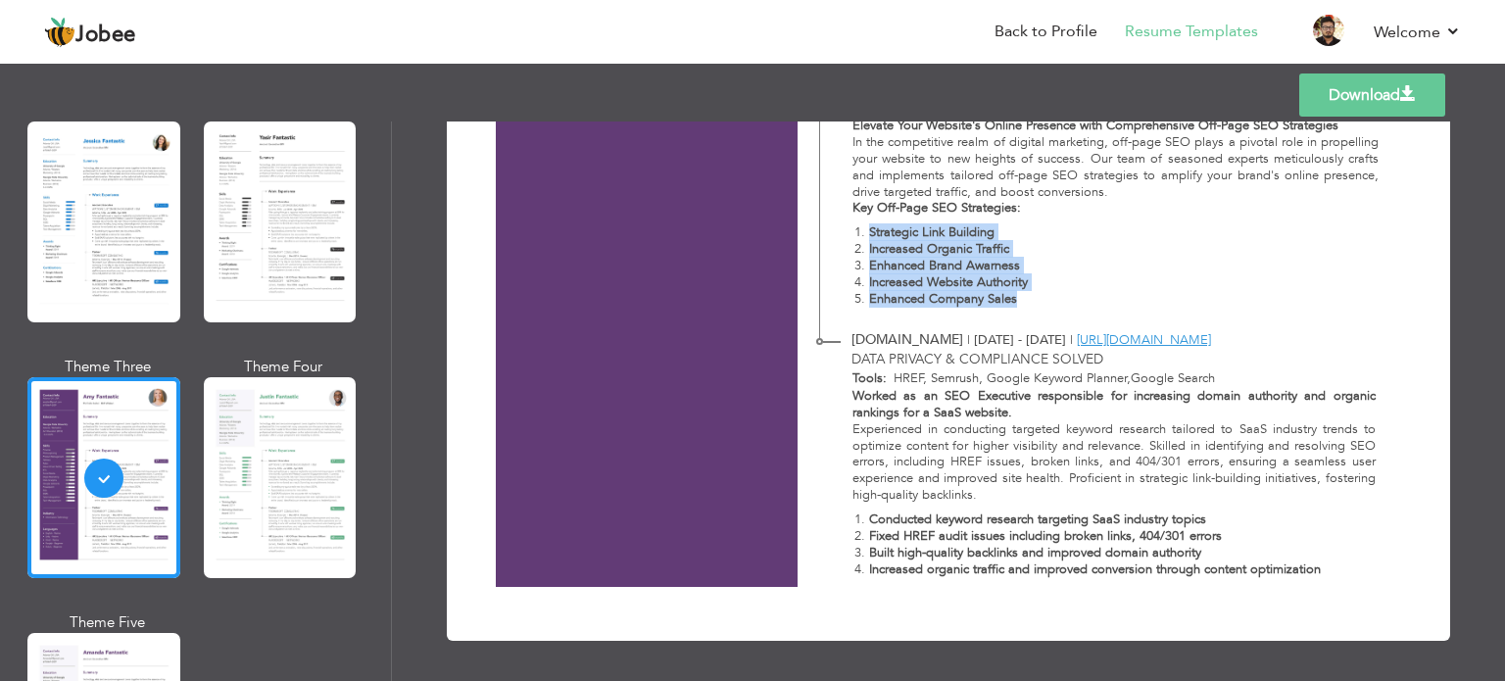
drag, startPoint x: 866, startPoint y: 232, endPoint x: 988, endPoint y: 297, distance: 137.7
click at [988, 297] on ol "Strategic Link Building Increased Organic Traffic Enhanced Brand Awarness Incre…" at bounding box center [1116, 265] width 527 height 82
click at [988, 297] on strong "Enhanced Company Sales" at bounding box center [943, 299] width 148 height 18
drag, startPoint x: 988, startPoint y: 297, endPoint x: 952, endPoint y: 299, distance: 36.3
click at [953, 300] on strong "Enhanced Company Sales" at bounding box center [943, 299] width 148 height 18
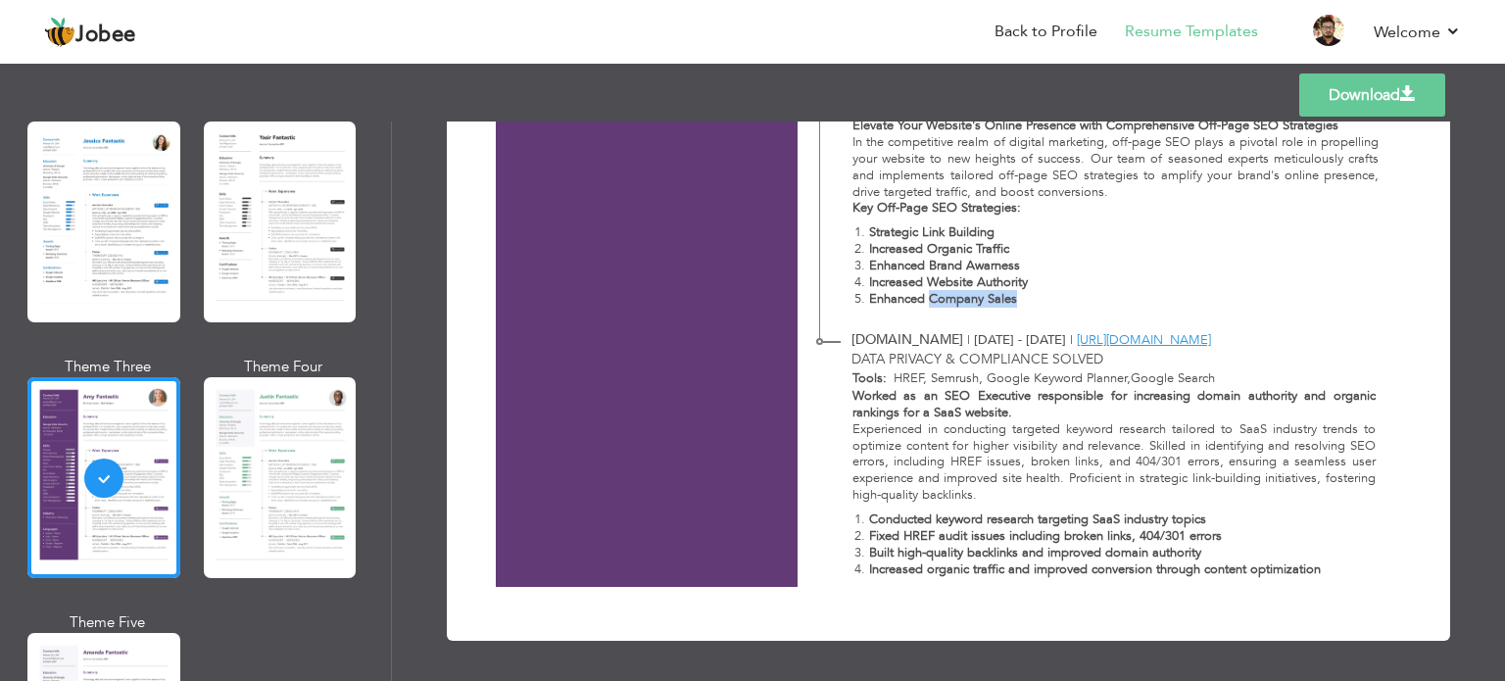
click at [952, 299] on strong "Enhanced Company Sales" at bounding box center [943, 299] width 148 height 18
click at [956, 299] on strong "Enhanced Company Sales" at bounding box center [943, 299] width 148 height 18
click at [923, 297] on strong "Enhanced Company Sales" at bounding box center [943, 299] width 148 height 18
click at [906, 299] on strong "Enhanced Company Sales" at bounding box center [943, 299] width 148 height 18
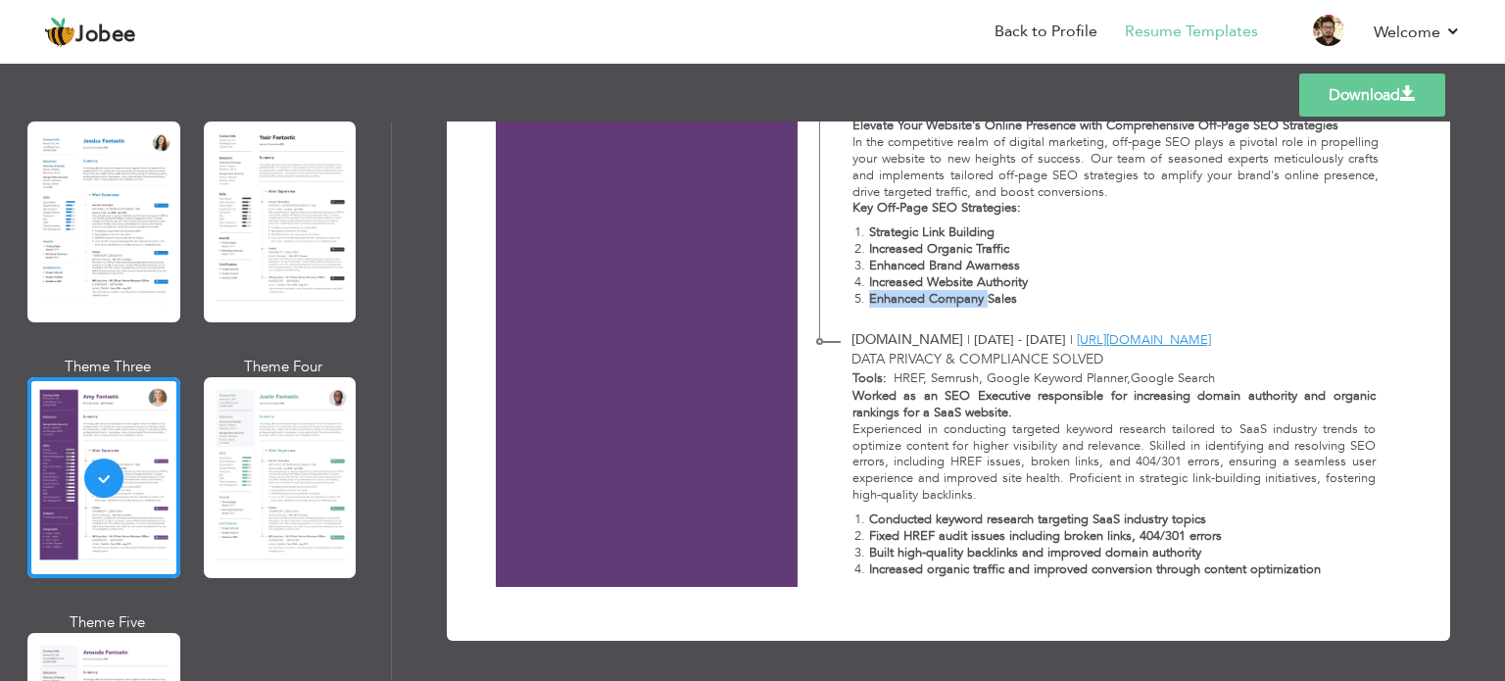
drag, startPoint x: 906, startPoint y: 299, endPoint x: 1016, endPoint y: 293, distance: 110.9
click at [984, 306] on strong "Enhanced Company Sales" at bounding box center [943, 299] width 148 height 18
click at [1016, 293] on li "Enhanced Company Sales" at bounding box center [1124, 299] width 511 height 17
click at [1015, 289] on strong "Increased Website Authority" at bounding box center [948, 282] width 159 height 18
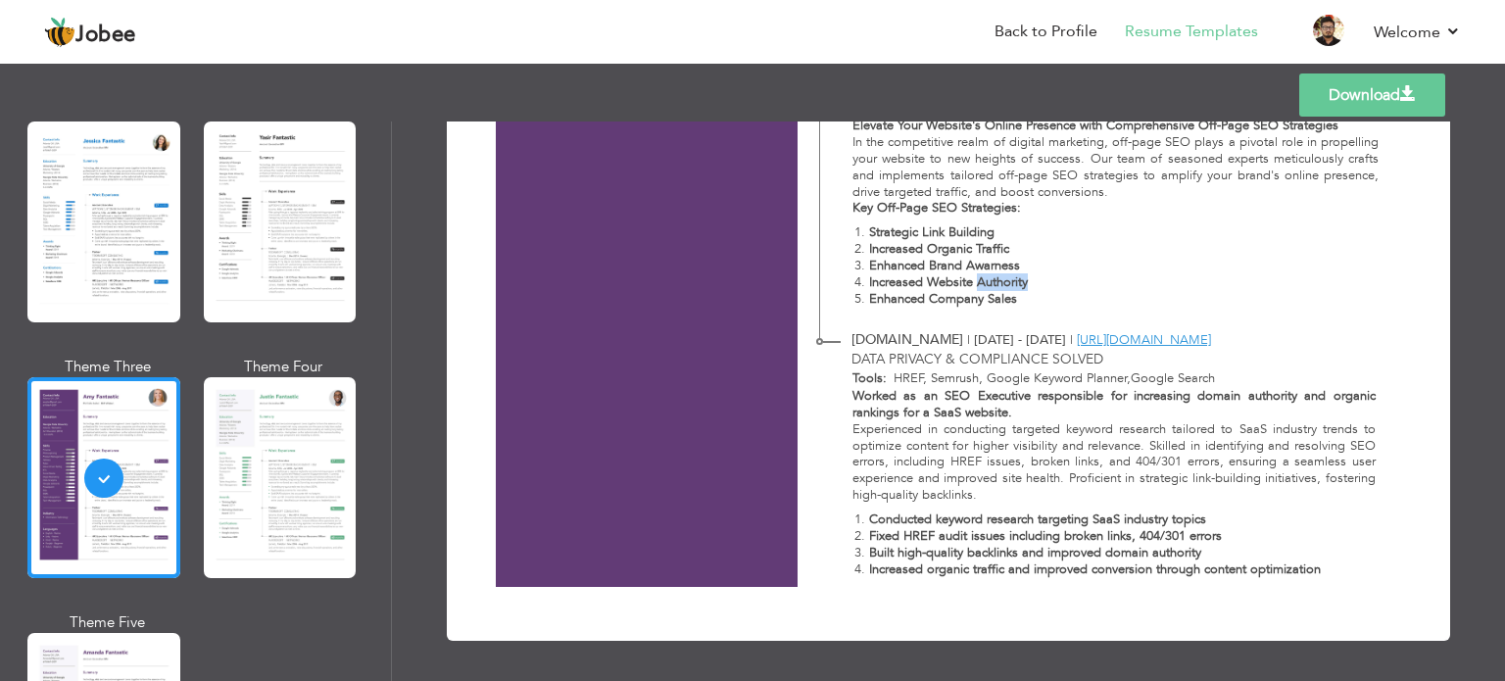
click at [947, 281] on strong "Increased Website Authority" at bounding box center [948, 282] width 159 height 18
click at [949, 283] on strong "Increased Website Authority" at bounding box center [948, 282] width 159 height 18
click at [921, 279] on strong "Increased Website Authority" at bounding box center [948, 282] width 159 height 18
click at [916, 281] on strong "Increased Website Authority" at bounding box center [948, 282] width 159 height 18
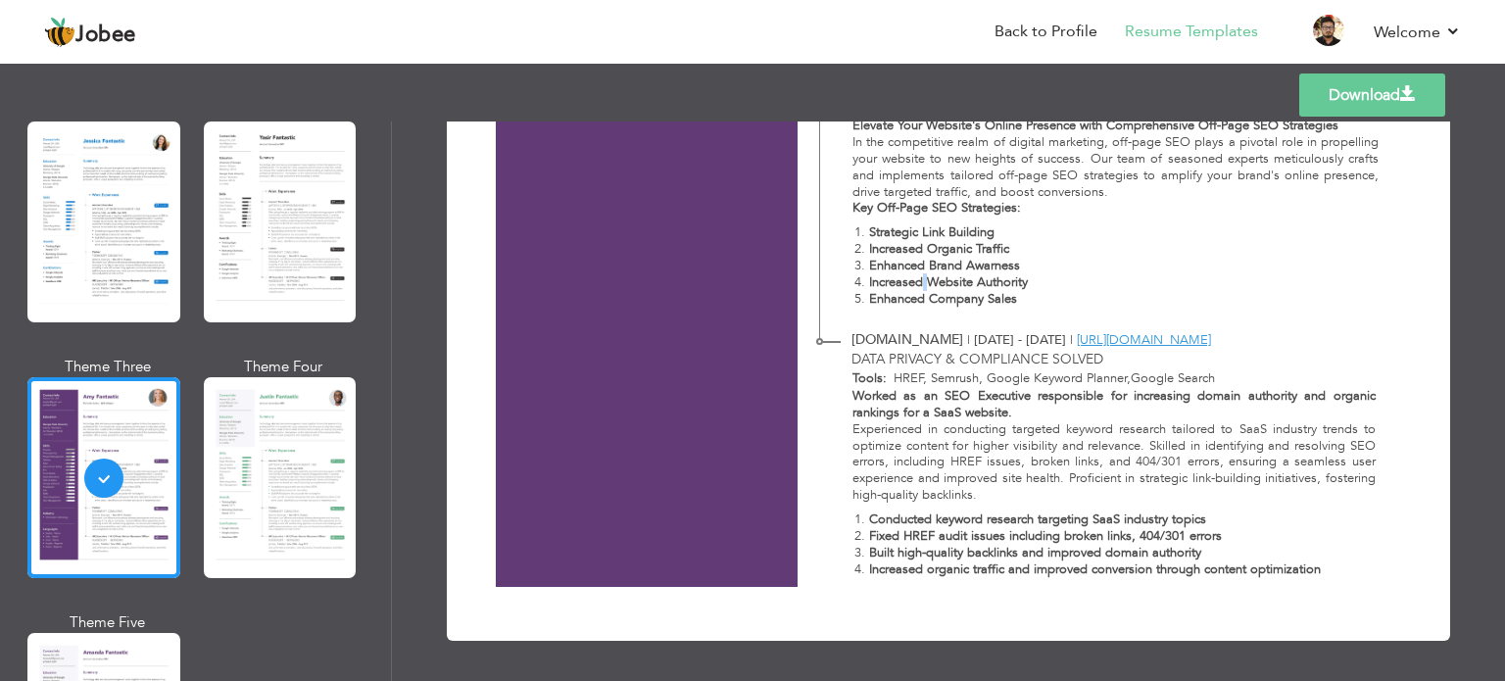
click at [916, 283] on strong "Increased Website Authority" at bounding box center [948, 282] width 159 height 18
click at [913, 284] on strong "Increased Website Authority" at bounding box center [948, 282] width 159 height 18
click at [913, 287] on strong "Increased Website Authority" at bounding box center [948, 282] width 159 height 18
click at [915, 285] on strong "Increased Website Authority" at bounding box center [948, 282] width 159 height 18
drag, startPoint x: 915, startPoint y: 285, endPoint x: 1012, endPoint y: 281, distance: 97.1
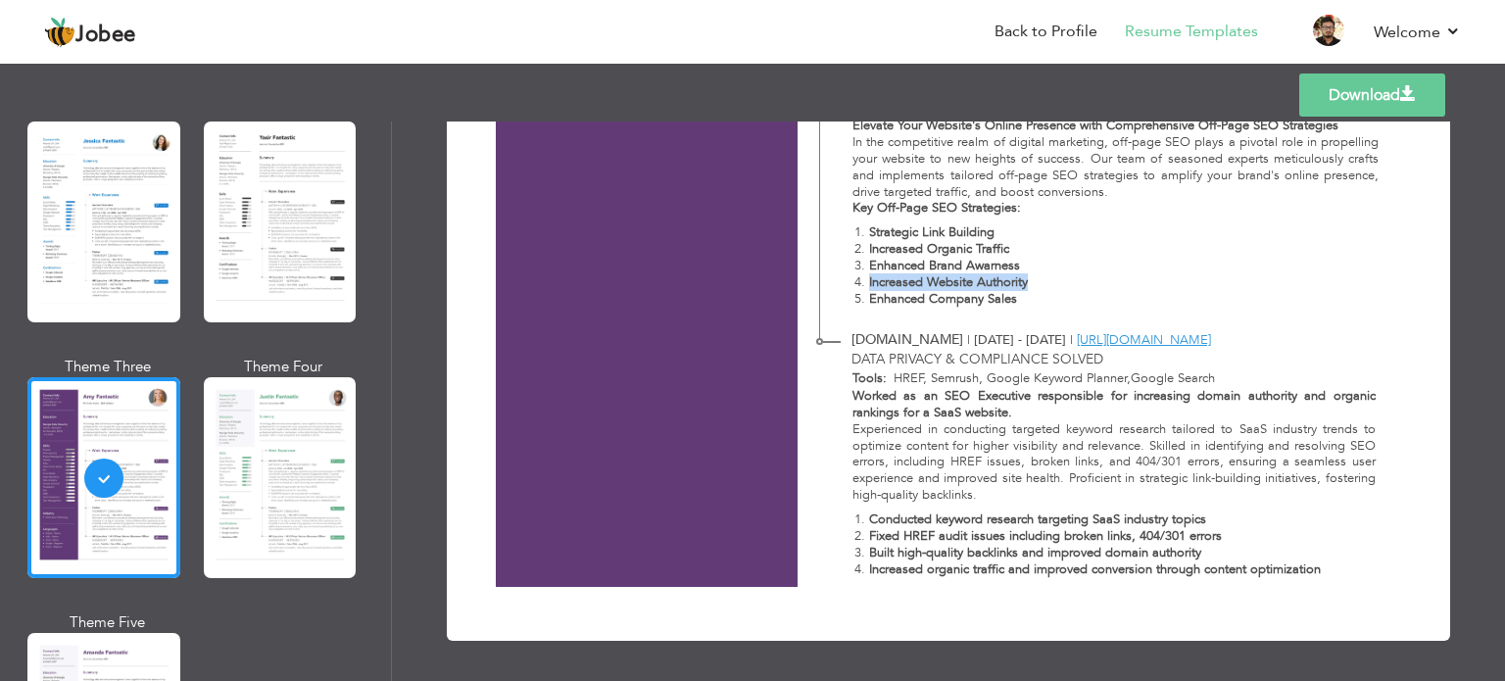
click at [1012, 281] on strong "Increased Website Authority" at bounding box center [948, 282] width 159 height 18
drag, startPoint x: 1012, startPoint y: 281, endPoint x: 913, endPoint y: 274, distance: 99.2
click at [913, 274] on strong "Increased Website Authority" at bounding box center [948, 282] width 159 height 18
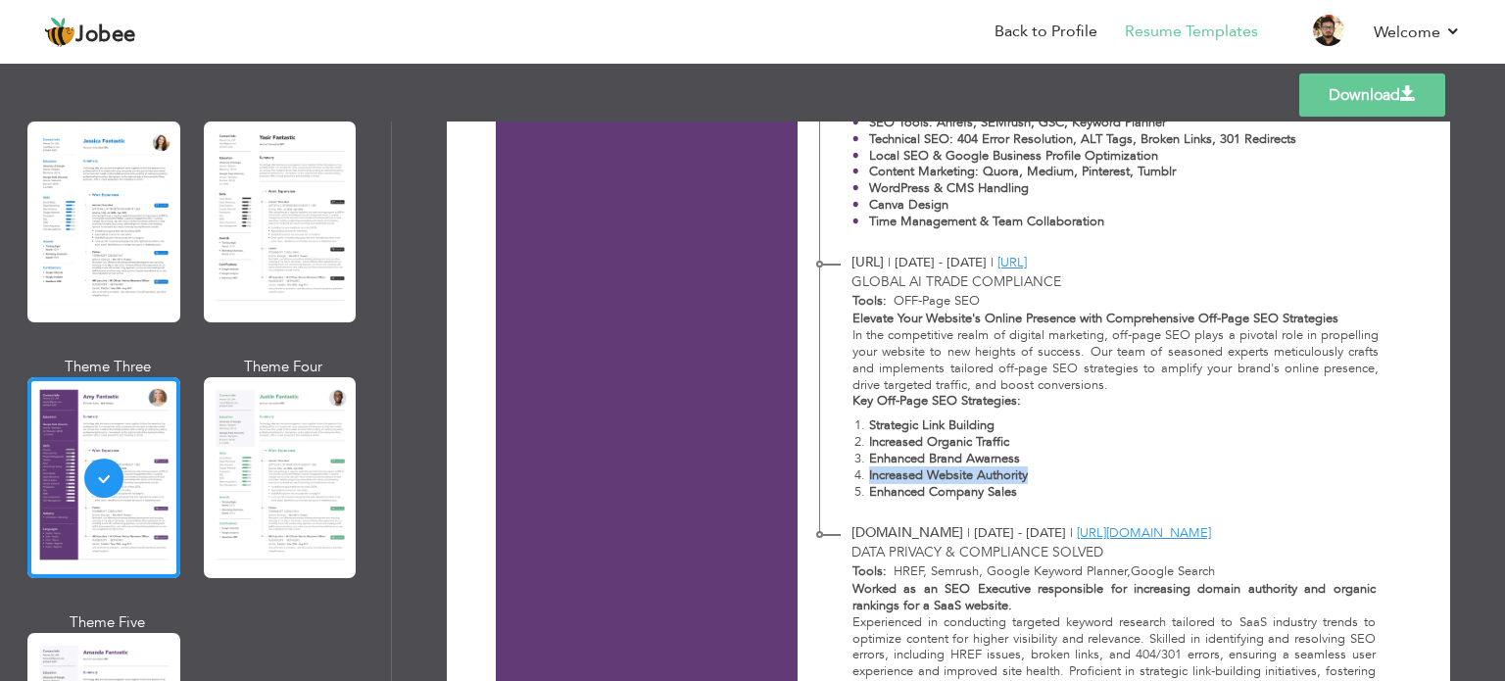
scroll to position [1160, 0]
click at [1105, 320] on strong "Elevate Your Website's Online Presence with Comprehensive Off-Page SEO Strategi…" at bounding box center [1096, 322] width 486 height 18
click at [1108, 320] on strong "Elevate Your Website's Online Presence with Comprehensive Off-Page SEO Strategi…" at bounding box center [1096, 322] width 486 height 18
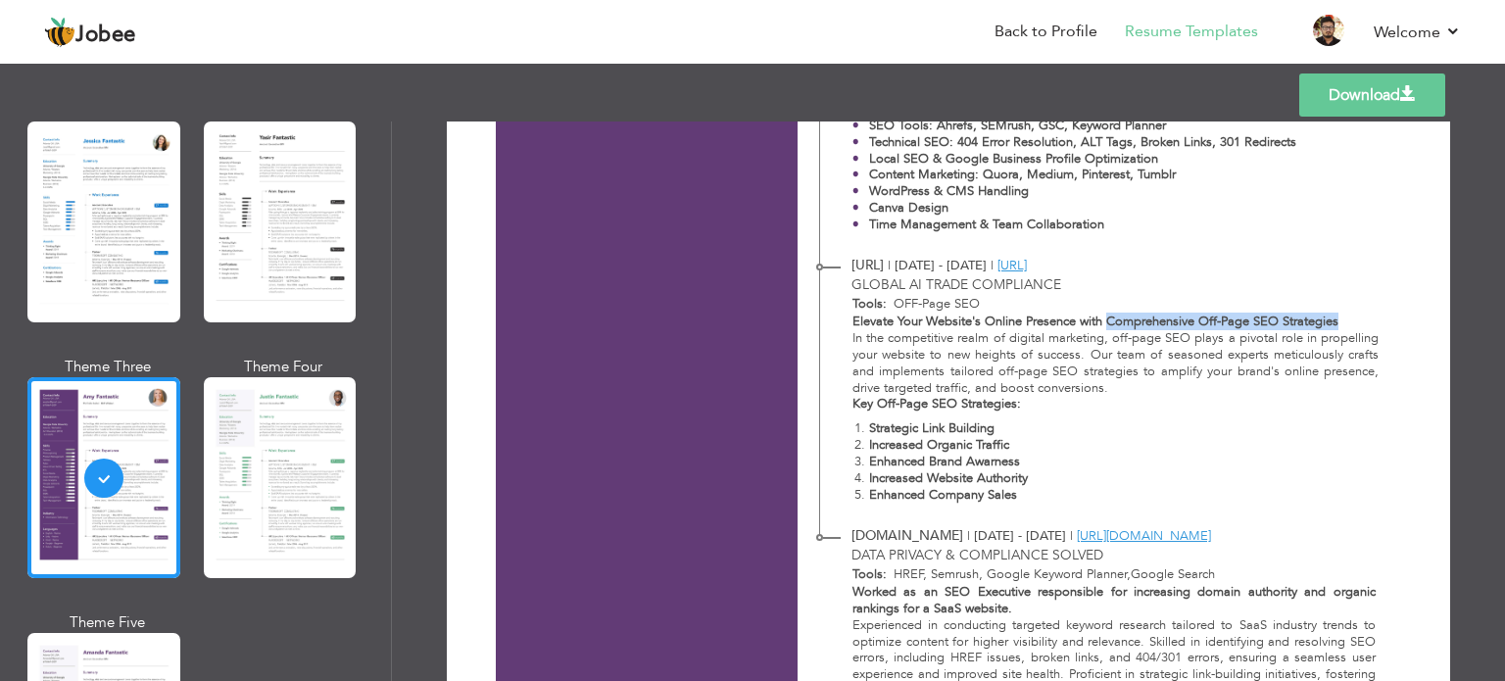
drag, startPoint x: 1108, startPoint y: 320, endPoint x: 1325, endPoint y: 320, distance: 216.6
click at [1325, 320] on strong "Elevate Your Website's Online Presence with Comprehensive Off-Page SEO Strategi…" at bounding box center [1096, 322] width 486 height 18
click at [1326, 321] on strong "Elevate Your Website's Online Presence with Comprehensive Off-Page SEO Strategi…" at bounding box center [1096, 322] width 486 height 18
click at [1326, 320] on strong "Elevate Your Website's Online Presence with Comprehensive Off-Page SEO Strategi…" at bounding box center [1096, 322] width 486 height 18
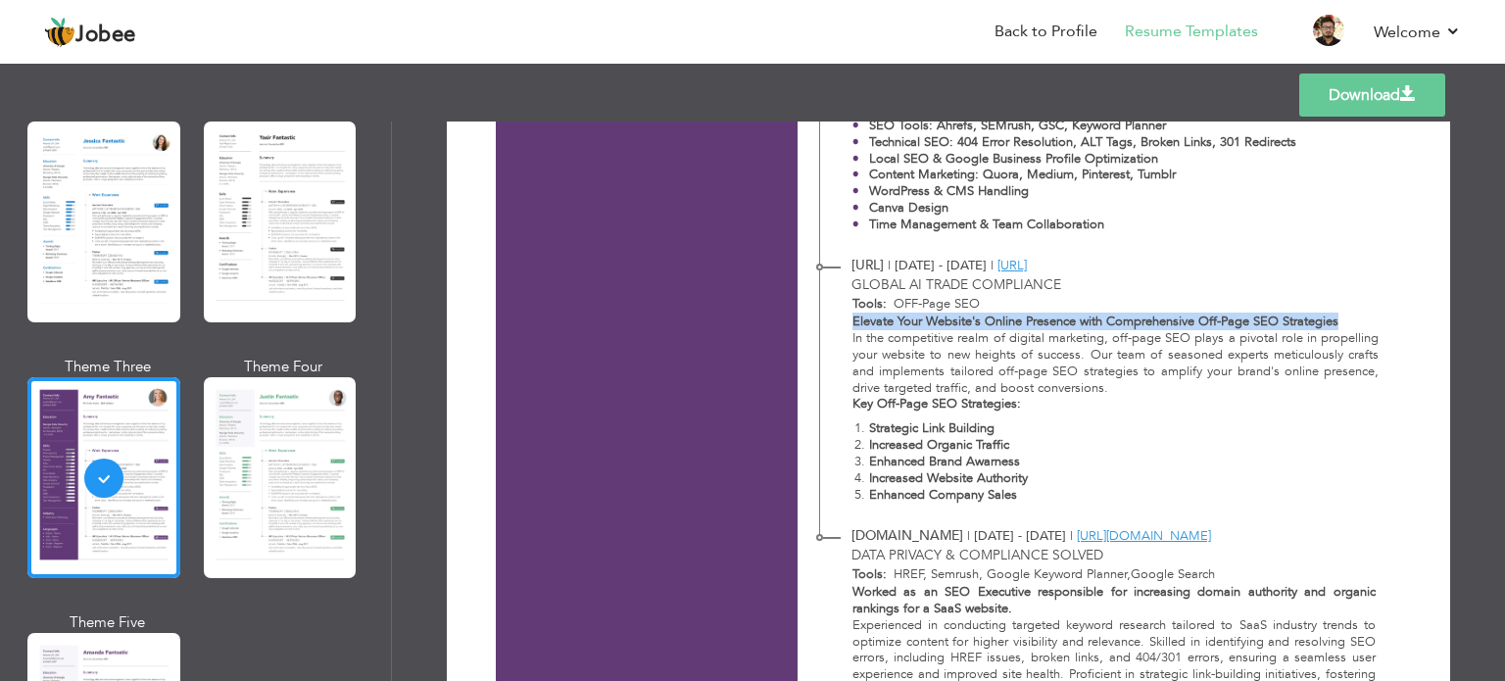
drag, startPoint x: 1341, startPoint y: 317, endPoint x: 830, endPoint y: 314, distance: 510.6
click at [836, 315] on div "Elevate Your Website's Online Presence with Comprehensive Off-Page SEO Strategi…" at bounding box center [1104, 413] width 569 height 198
click at [831, 318] on div "Elevate Your Website's Online Presence with Comprehensive Off-Page SEO Strategi…" at bounding box center [1104, 413] width 569 height 198
drag, startPoint x: 831, startPoint y: 318, endPoint x: 1323, endPoint y: 325, distance: 492.1
click at [1323, 325] on div "Elevate Your Website's Online Presence with Comprehensive Off-Page SEO Strategi…" at bounding box center [1104, 413] width 569 height 198
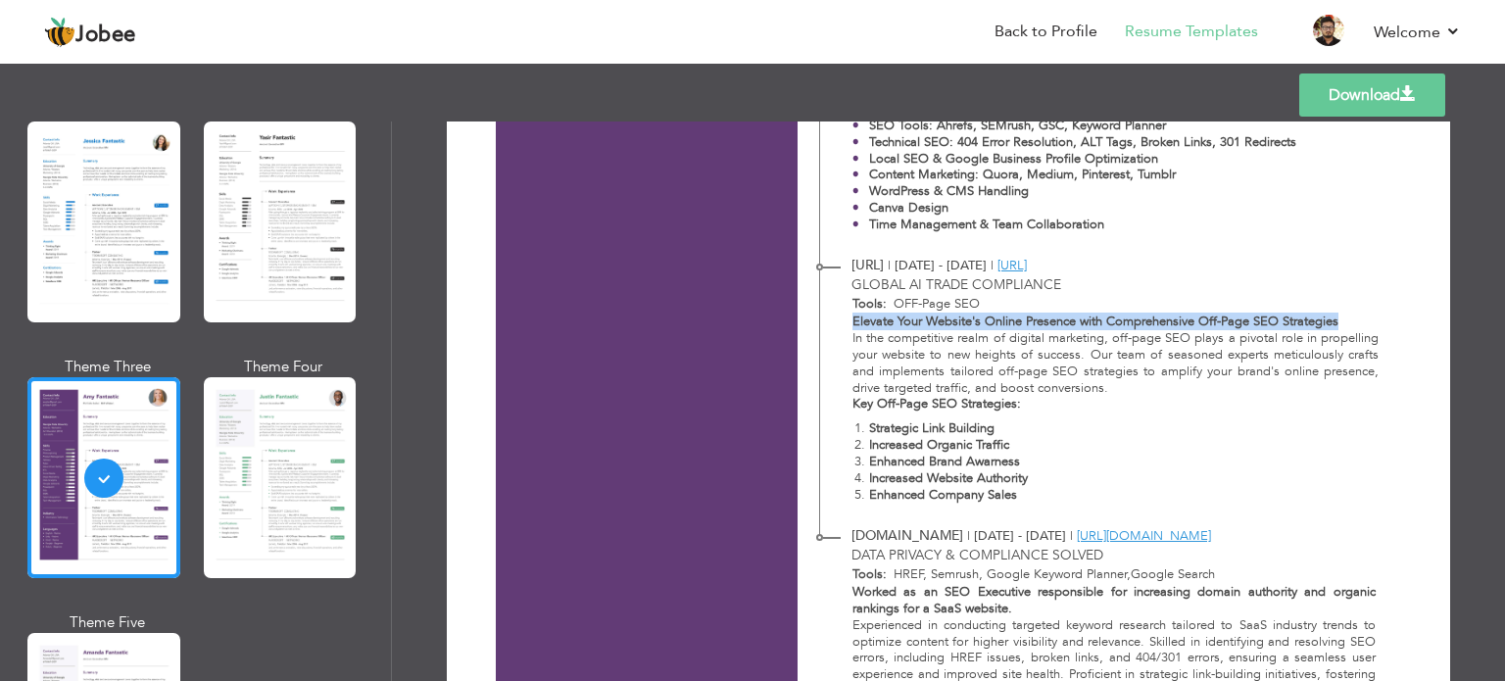
click at [1323, 325] on strong "Elevate Your Website's Online Presence with Comprehensive Off-Page SEO Strategi…" at bounding box center [1096, 322] width 486 height 18
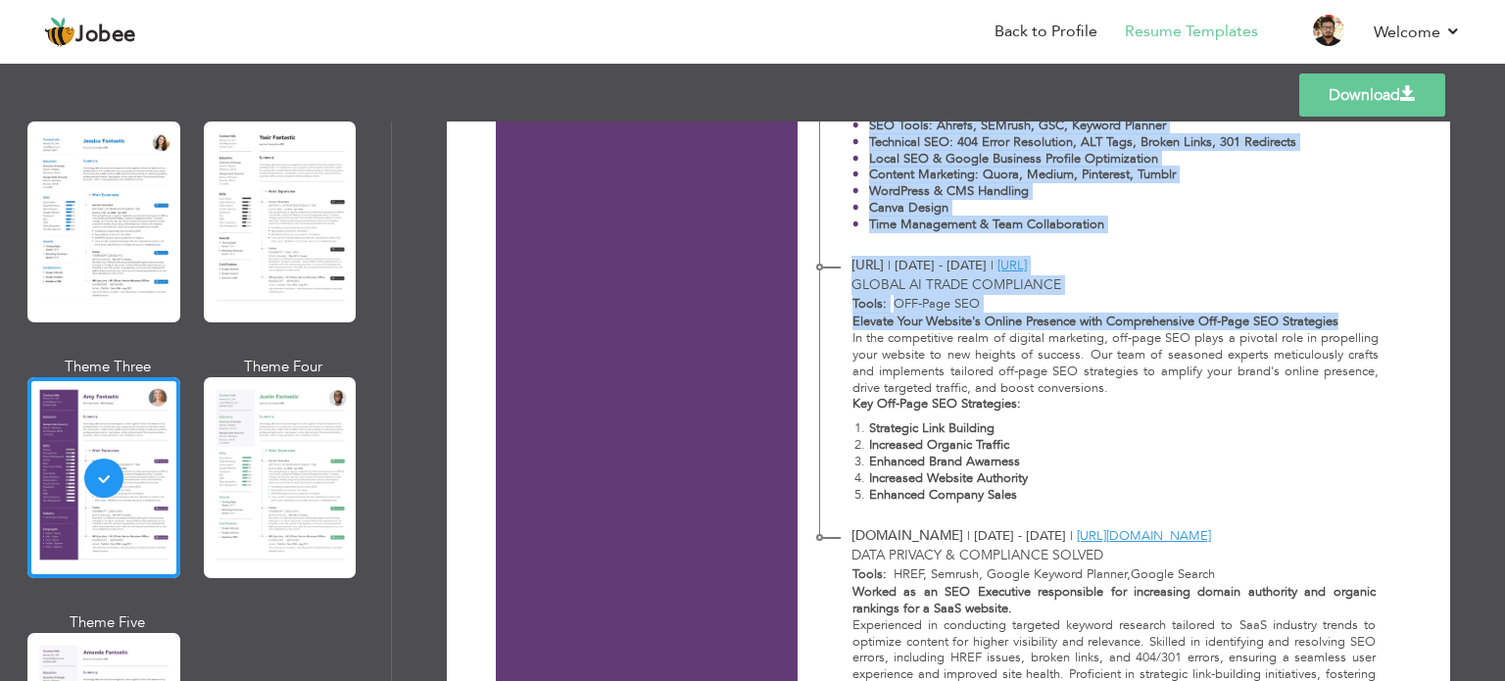
drag, startPoint x: 1323, startPoint y: 325, endPoint x: 812, endPoint y: 320, distance: 511.6
click at [1038, 317] on strong "Elevate Your Website's Online Presence with Comprehensive Off-Page SEO Strategi…" at bounding box center [1096, 322] width 486 height 18
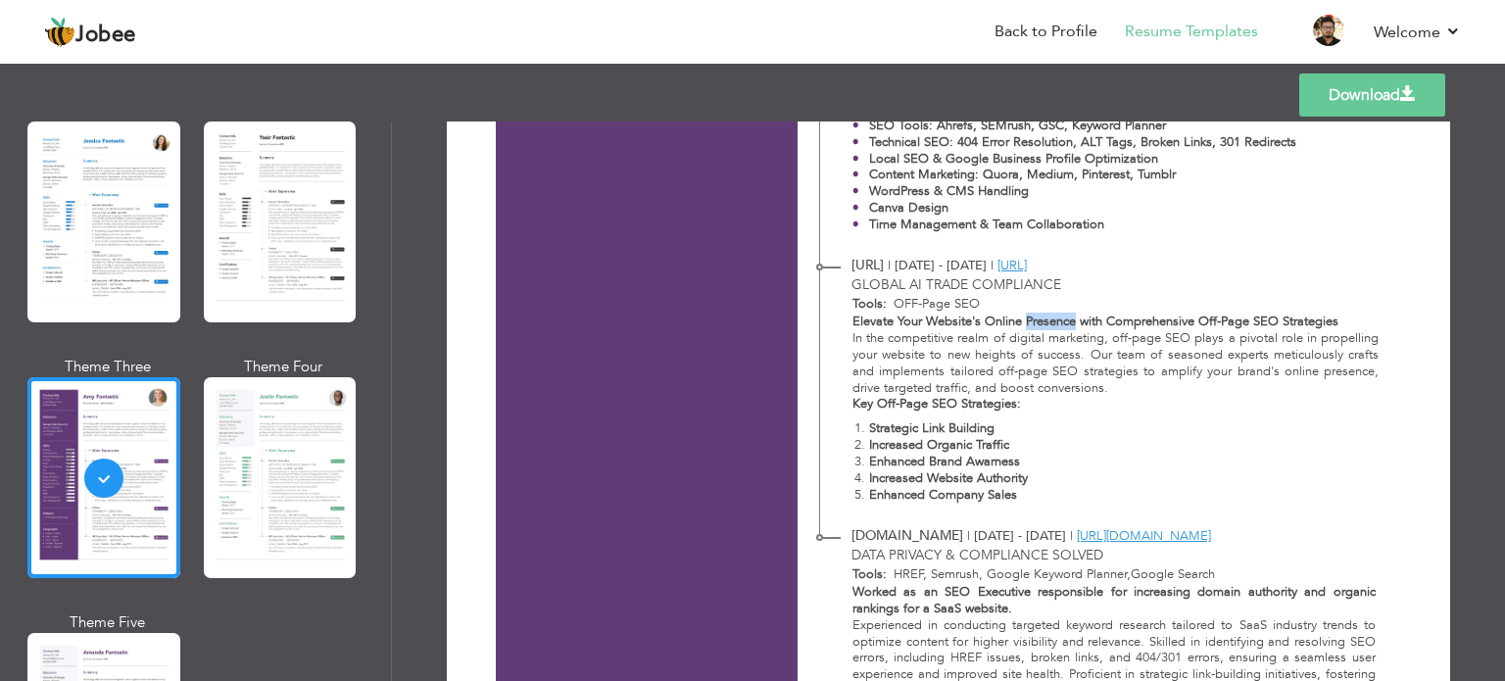
click at [1039, 321] on strong "Elevate Your Website's Online Presence with Comprehensive Off-Page SEO Strategi…" at bounding box center [1096, 322] width 486 height 18
click at [1027, 320] on strong "Elevate Your Website's Online Presence with Comprehensive Off-Page SEO Strategi…" at bounding box center [1096, 322] width 486 height 18
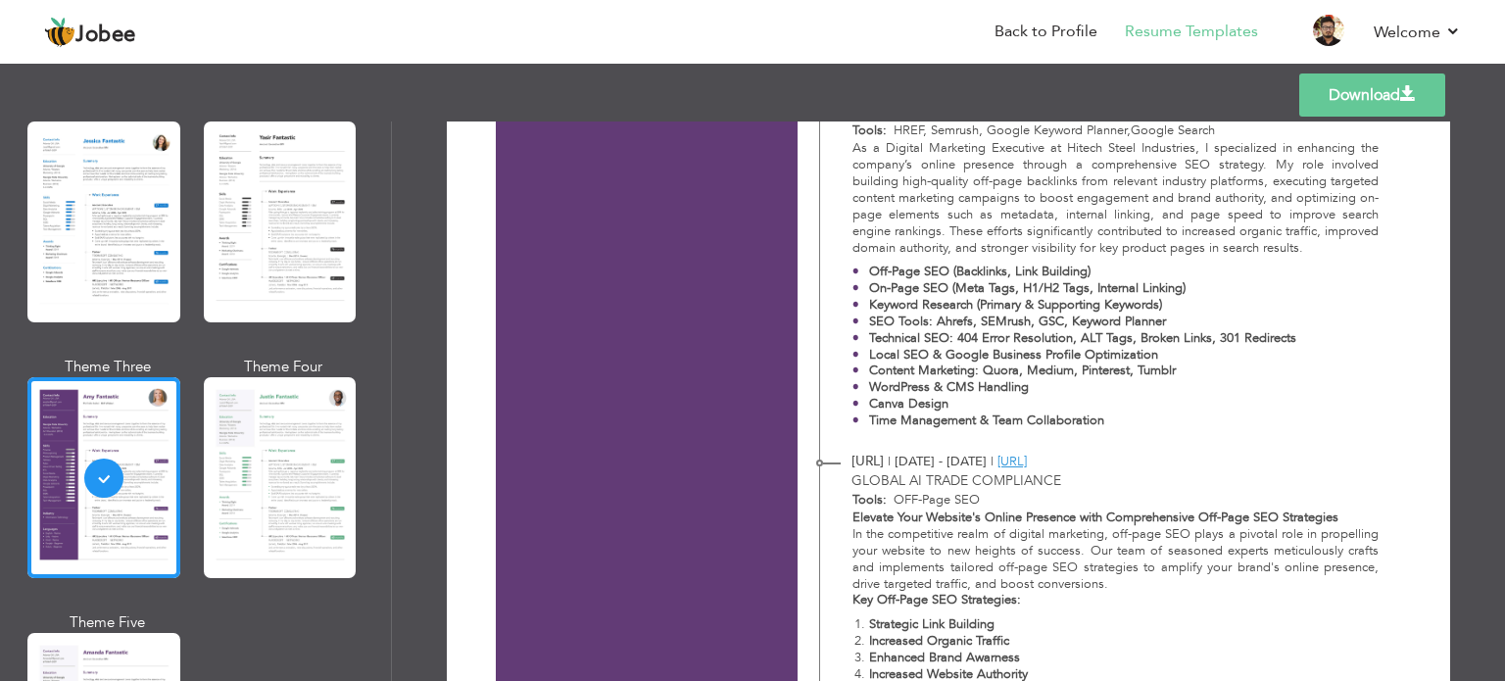
click at [962, 334] on strong "Technical SEO: 404 Error Resolution, ALT Tags, Broken Links, 301 Redirects" at bounding box center [1082, 338] width 427 height 18
click at [911, 338] on strong "Technical SEO: 404 Error Resolution, ALT Tags, Broken Links, 301 Redirects" at bounding box center [1082, 338] width 427 height 18
drag, startPoint x: 911, startPoint y: 338, endPoint x: 1281, endPoint y: 336, distance: 370.5
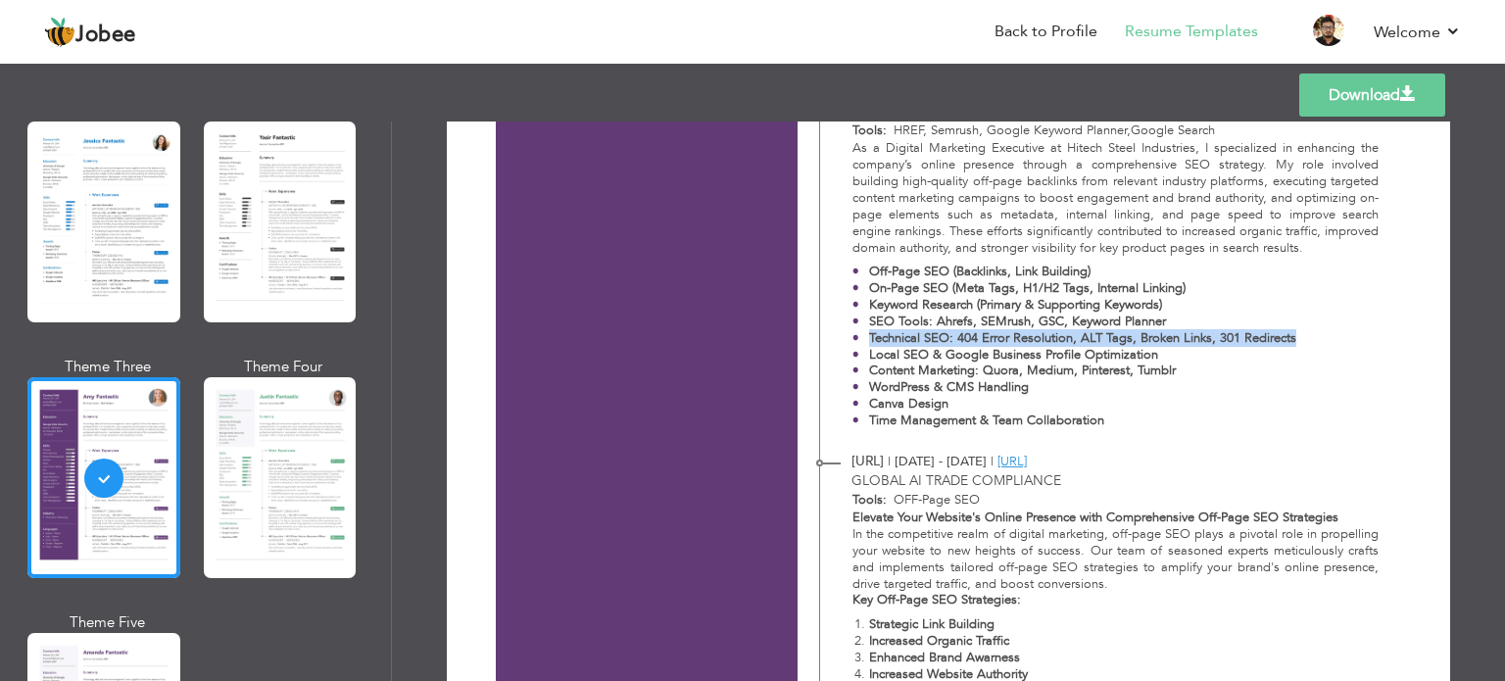
click at [1281, 336] on strong "Technical SEO: 404 Error Resolution, ALT Tags, Broken Links, 301 Redirects" at bounding box center [1082, 338] width 427 height 18
drag, startPoint x: 1281, startPoint y: 336, endPoint x: 858, endPoint y: 319, distance: 423.8
click at [858, 319] on ul "Off-Page SEO (Backlinks, Link Building) On-Page SEO (Meta Tags, H1/H2 Tags, Int…" at bounding box center [1116, 347] width 527 height 166
click at [858, 319] on li "SEO Tools: Ahrefs, SEMrush, GSC, Keyword Planner" at bounding box center [1075, 322] width 444 height 17
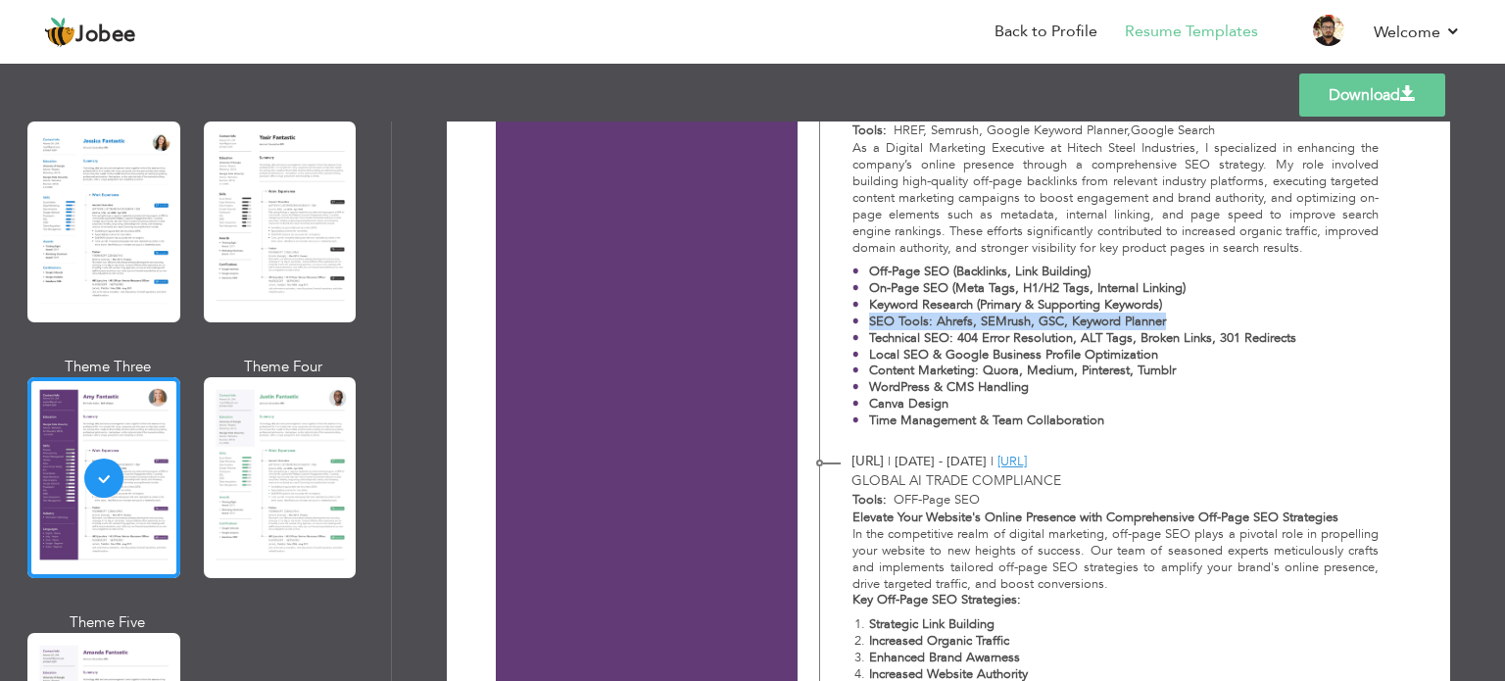
drag, startPoint x: 858, startPoint y: 319, endPoint x: 1174, endPoint y: 320, distance: 316.6
click at [1174, 320] on li "SEO Tools: Ahrefs, SEMrush, GSC, Keyword Planner" at bounding box center [1075, 322] width 444 height 17
click at [1161, 285] on div at bounding box center [1161, 285] width 0 height 0
click at [1197, 300] on p "Keyword Research (Primary & Supporting Keywords)" at bounding box center [1082, 305] width 427 height 17
drag, startPoint x: 1161, startPoint y: 301, endPoint x: 973, endPoint y: 298, distance: 188.2
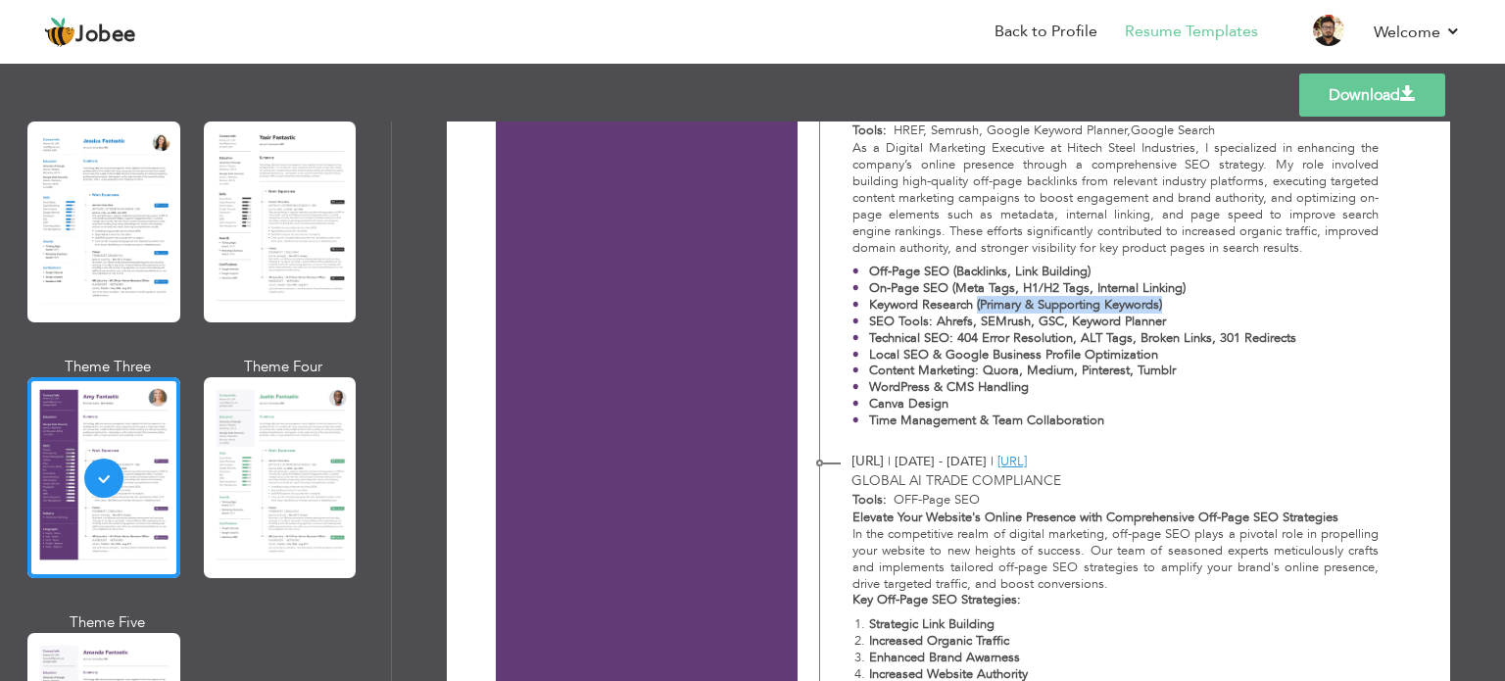
click at [973, 298] on p "Keyword Research (Primary & Supporting Keywords)" at bounding box center [1082, 305] width 427 height 17
drag, startPoint x: 947, startPoint y: 286, endPoint x: 1225, endPoint y: 291, distance: 278.4
click at [1225, 291] on p "On-Page SEO (Meta Tags, H1/H2 Tags, Internal Linking)" at bounding box center [1082, 288] width 427 height 17
drag, startPoint x: 1099, startPoint y: 265, endPoint x: 950, endPoint y: 263, distance: 149.0
click at [950, 264] on p "Off-Page SEO (Backlinks, Link Building)" at bounding box center [1082, 272] width 427 height 17
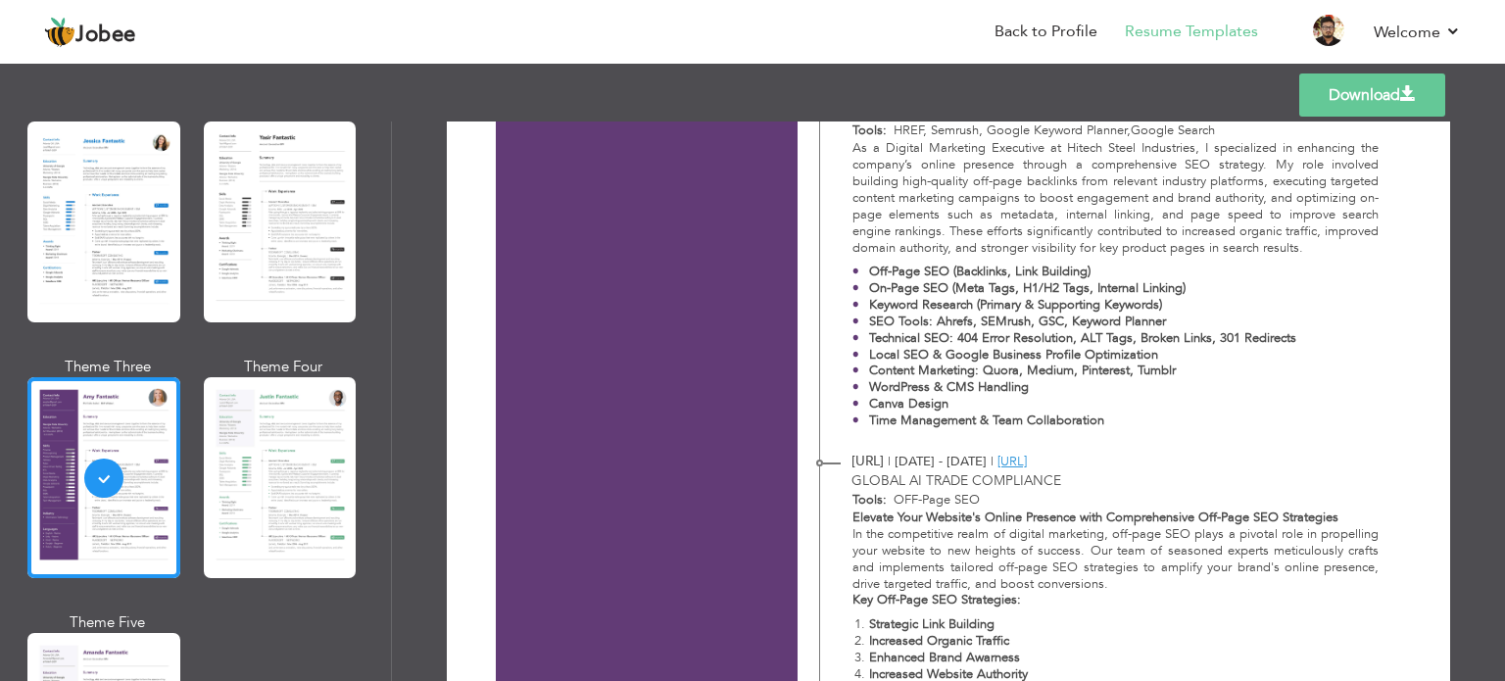
click at [900, 270] on strong "Off-Page SEO (Backlinks, Link Building)" at bounding box center [980, 272] width 222 height 18
click at [876, 266] on strong "Off-Page SEO (Backlinks, Link Building)" at bounding box center [980, 272] width 222 height 18
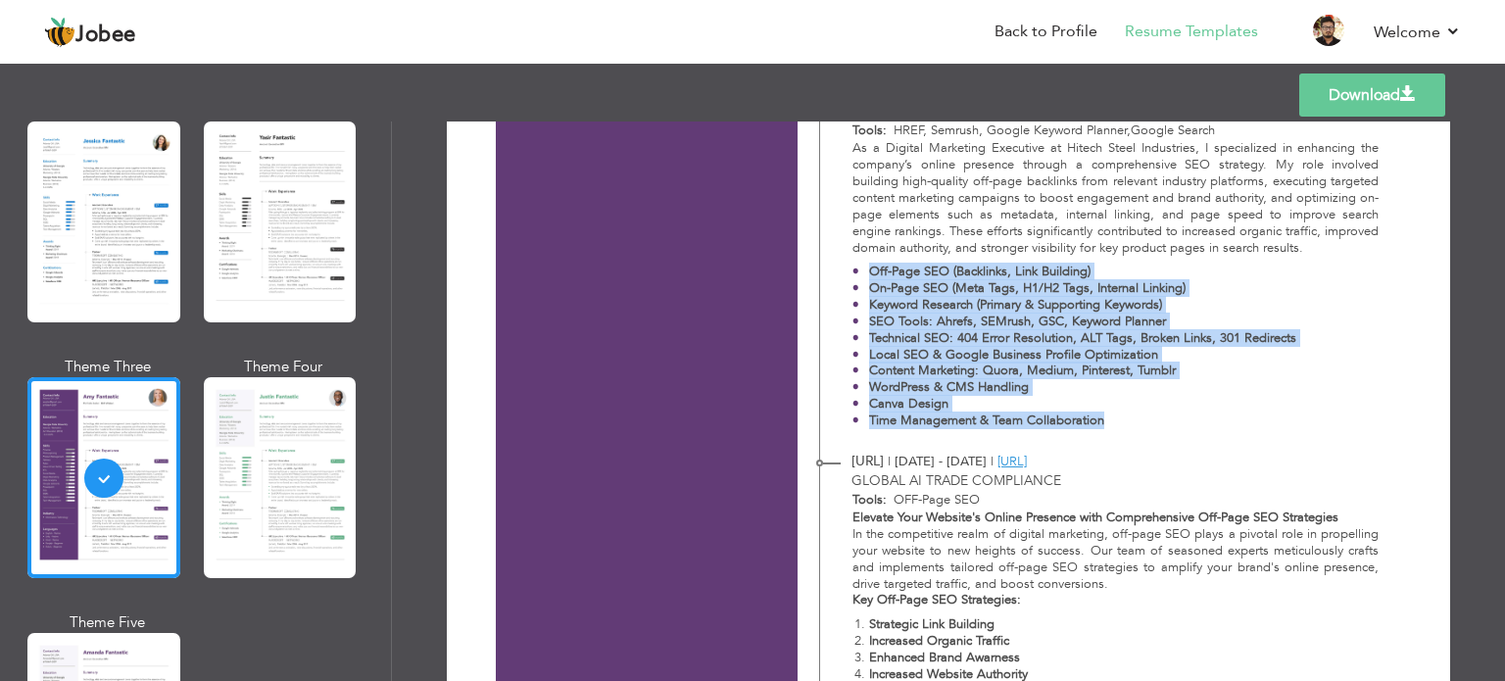
drag, startPoint x: 876, startPoint y: 266, endPoint x: 1094, endPoint y: 426, distance: 270.5
click at [1094, 426] on ul "Off-Page SEO (Backlinks, Link Building) On-Page SEO (Meta Tags, H1/H2 Tags, Int…" at bounding box center [1116, 347] width 527 height 166
click at [1088, 426] on strong "Time Management & Team Collaboration" at bounding box center [986, 421] width 235 height 18
drag, startPoint x: 1088, startPoint y: 426, endPoint x: 855, endPoint y: 272, distance: 279.4
click at [855, 272] on ul "Off-Page SEO (Backlinks, Link Building) On-Page SEO (Meta Tags, H1/H2 Tags, Int…" at bounding box center [1116, 347] width 527 height 166
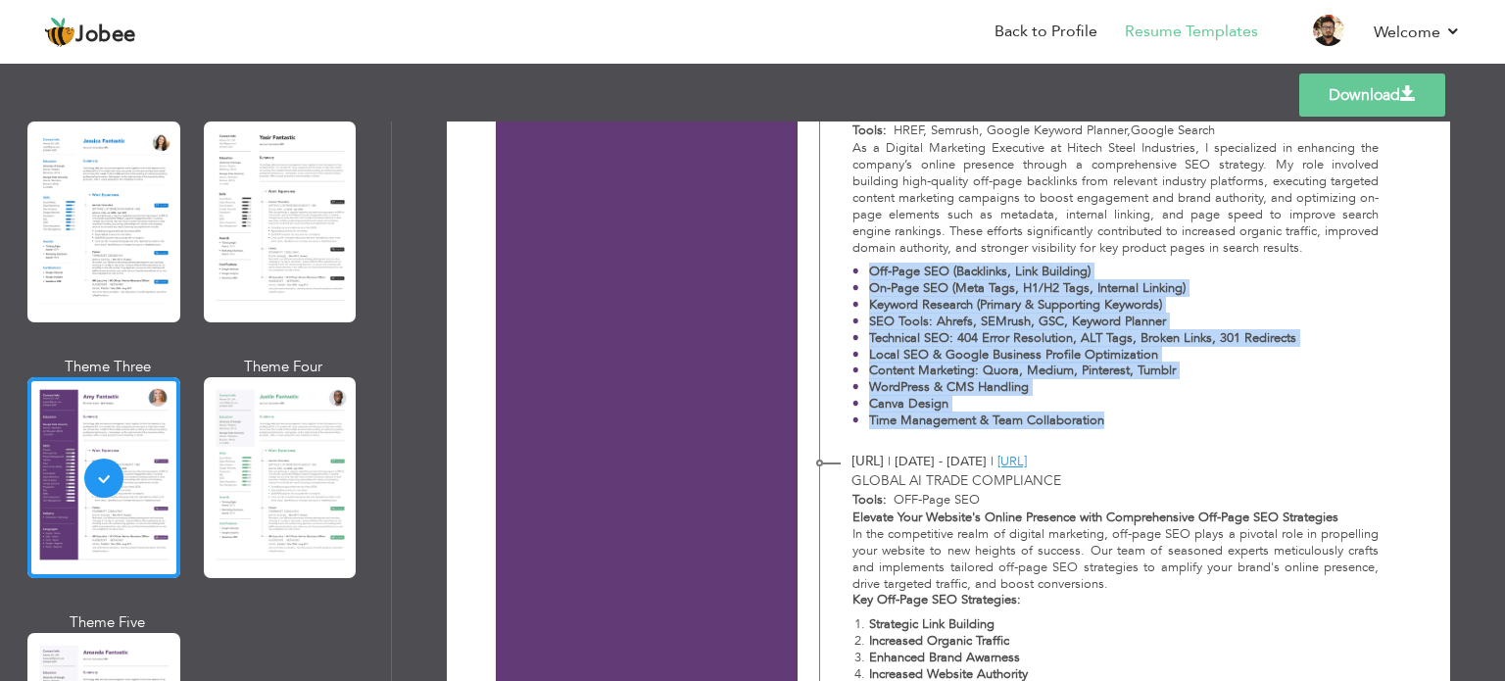
click at [891, 311] on strong "Keyword Research (Primary & Supporting Keywords)" at bounding box center [1015, 305] width 293 height 18
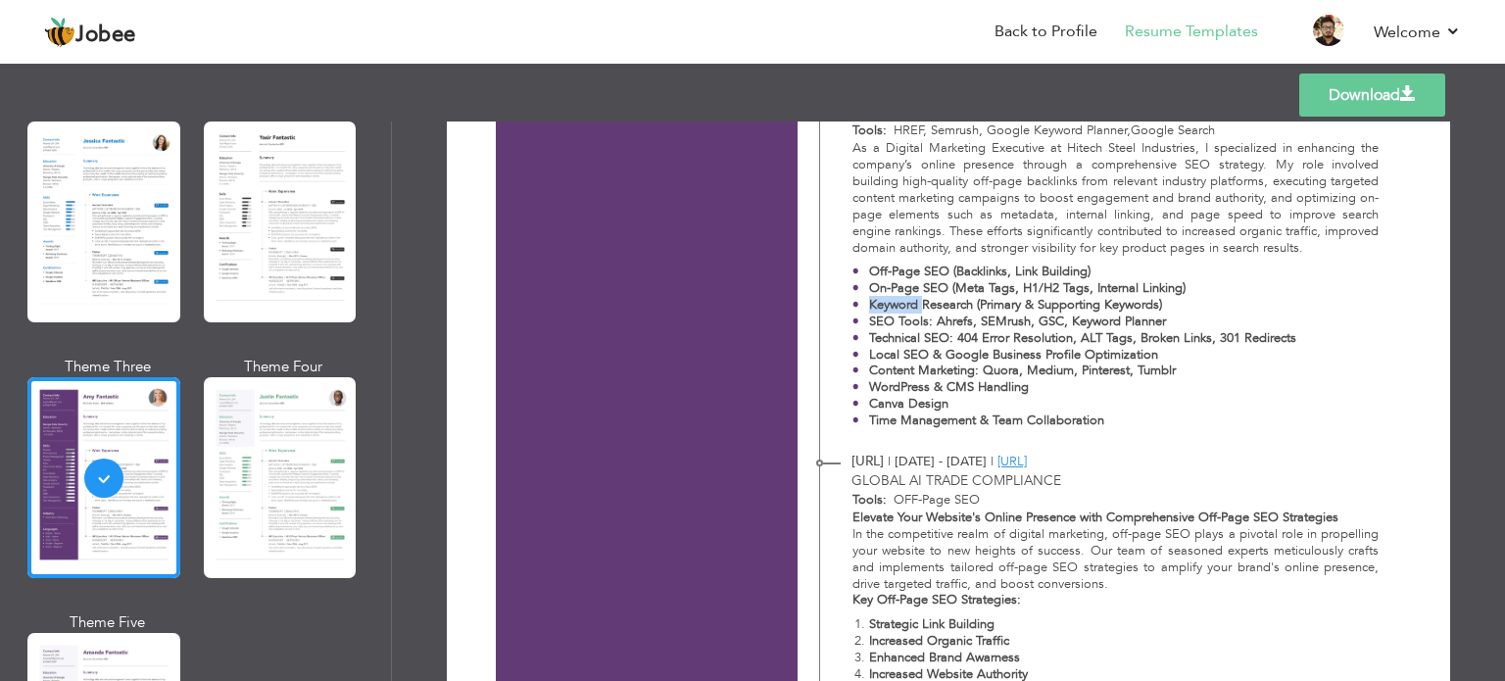
drag, startPoint x: 891, startPoint y: 311, endPoint x: 998, endPoint y: 317, distance: 107.0
click at [892, 311] on strong "Keyword Research (Primary & Supporting Keywords)" at bounding box center [1015, 305] width 293 height 18
drag, startPoint x: 972, startPoint y: 305, endPoint x: 1226, endPoint y: 304, distance: 253.8
click at [1226, 304] on p "Keyword Research (Primary & Supporting Keywords)" at bounding box center [1082, 305] width 427 height 17
click at [1192, 287] on p "On-Page SEO (Meta Tags, H1/H2 Tags, Internal Linking)" at bounding box center [1082, 288] width 427 height 17
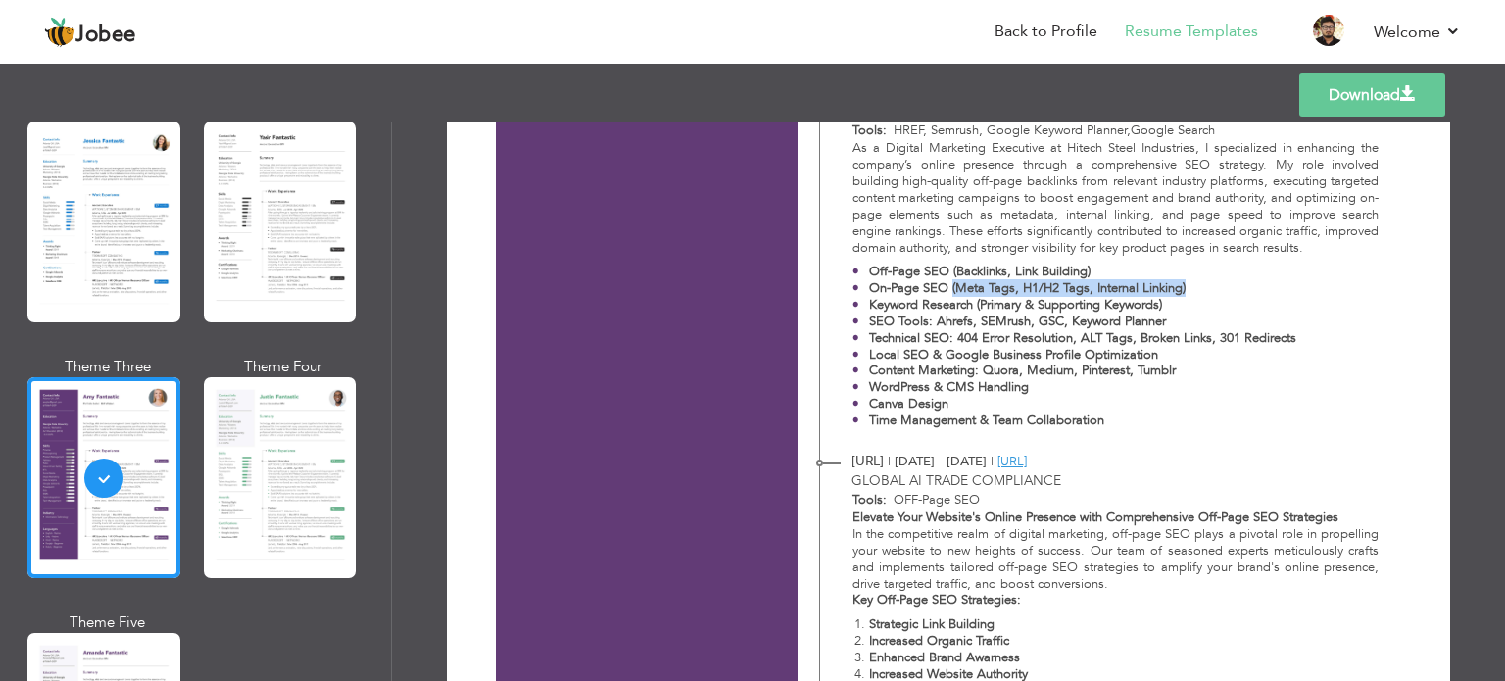
drag, startPoint x: 1187, startPoint y: 287, endPoint x: 950, endPoint y: 288, distance: 237.2
click at [950, 288] on p "On-Page SEO (Meta Tags, H1/H2 Tags, Internal Linking)" at bounding box center [1082, 288] width 427 height 17
click at [950, 288] on strong "On-Page SEO (Meta Tags, H1/H2 Tags, Internal Linking)" at bounding box center [1027, 288] width 317 height 18
click at [952, 287] on strong "On-Page SEO (Meta Tags, H1/H2 Tags, Internal Linking)" at bounding box center [1027, 288] width 317 height 18
click at [981, 285] on strong "On-Page SEO (Meta Tags, H1/H2 Tags, Internal Linking)" at bounding box center [1027, 288] width 317 height 18
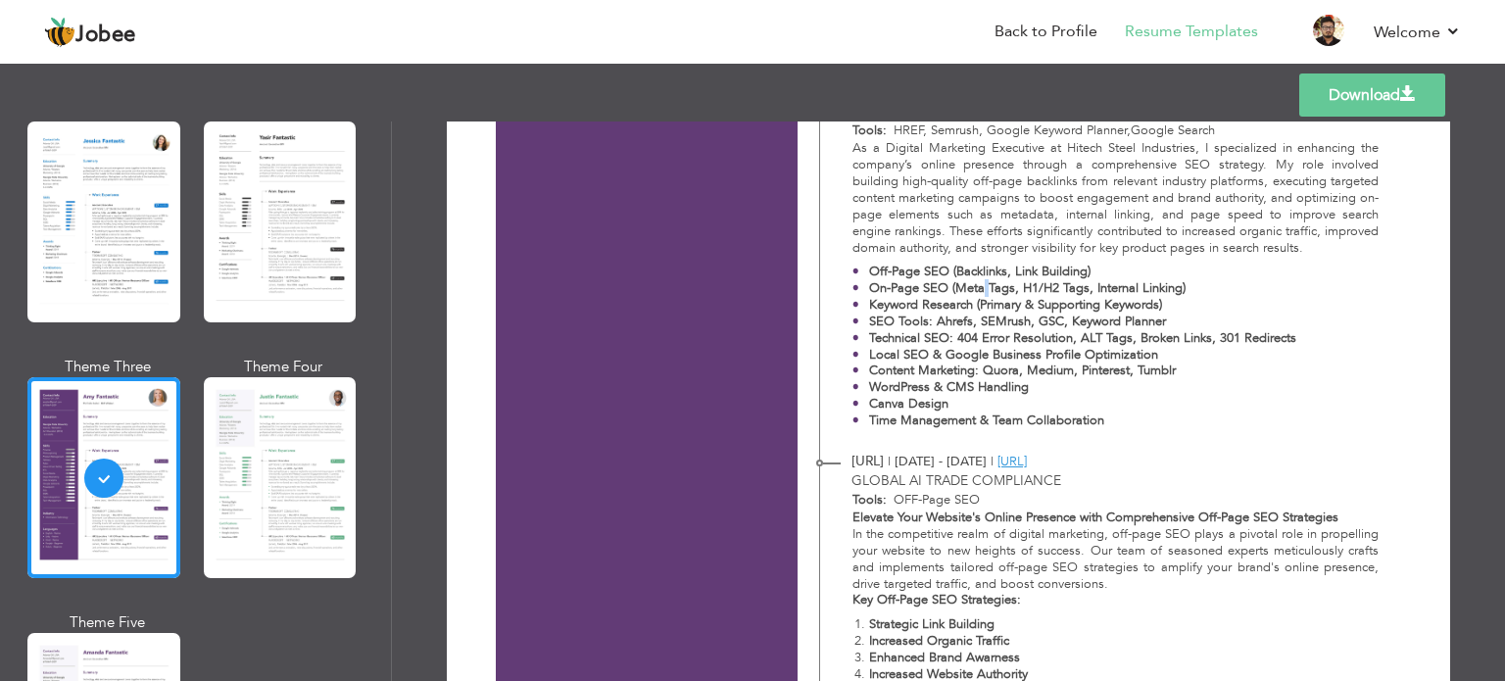
click at [981, 285] on strong "On-Page SEO (Meta Tags, H1/H2 Tags, Internal Linking)" at bounding box center [1027, 288] width 317 height 18
click at [1007, 292] on strong "On-Page SEO (Meta Tags, H1/H2 Tags, Internal Linking)" at bounding box center [1027, 288] width 317 height 18
click at [1012, 290] on strong "On-Page SEO (Meta Tags, H1/H2 Tags, Internal Linking)" at bounding box center [1027, 288] width 317 height 18
drag, startPoint x: 1012, startPoint y: 290, endPoint x: 1043, endPoint y: 286, distance: 30.6
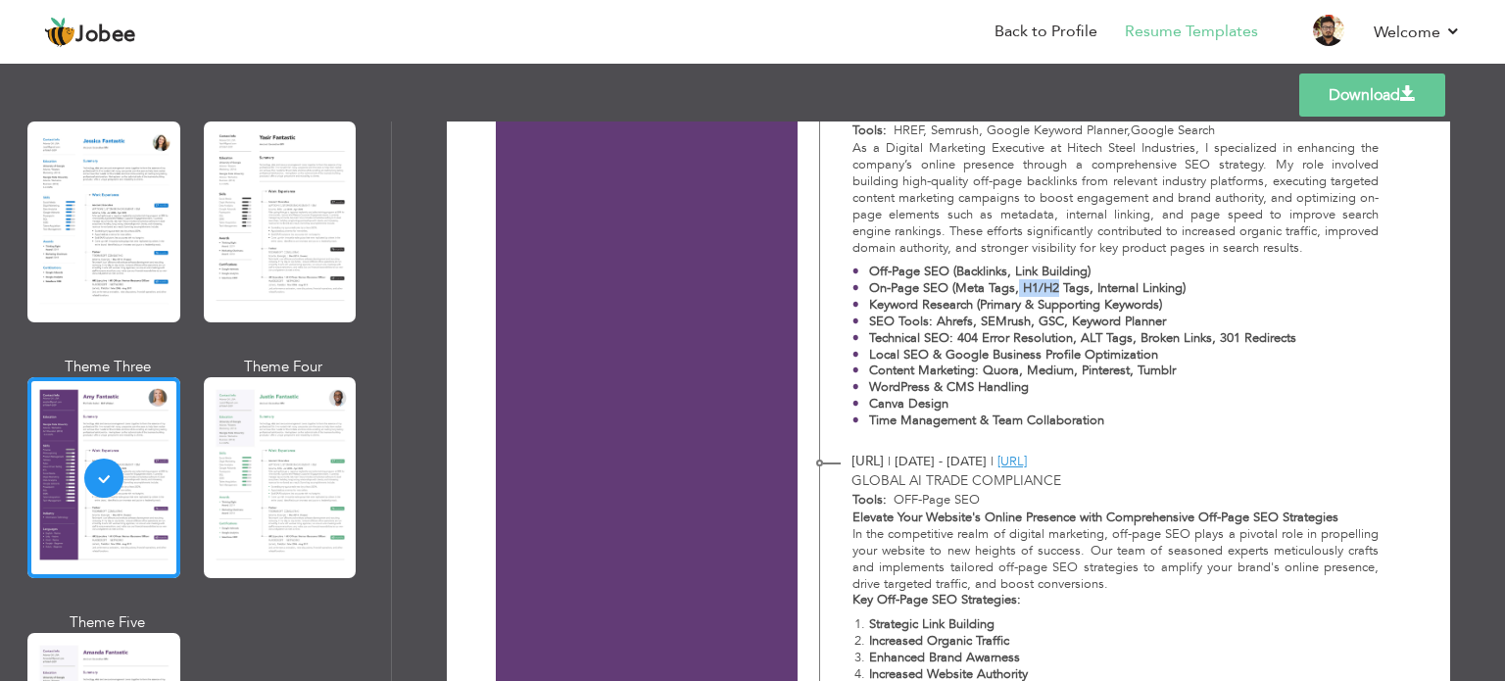
click at [1043, 286] on strong "On-Page SEO (Meta Tags, H1/H2 Tags, Internal Linking)" at bounding box center [1027, 288] width 317 height 18
drag, startPoint x: 1043, startPoint y: 286, endPoint x: 1027, endPoint y: 291, distance: 16.4
click at [1027, 291] on strong "On-Page SEO (Meta Tags, H1/H2 Tags, Internal Linking)" at bounding box center [1027, 288] width 317 height 18
click at [1026, 291] on strong "On-Page SEO (Meta Tags, H1/H2 Tags, Internal Linking)" at bounding box center [1027, 288] width 317 height 18
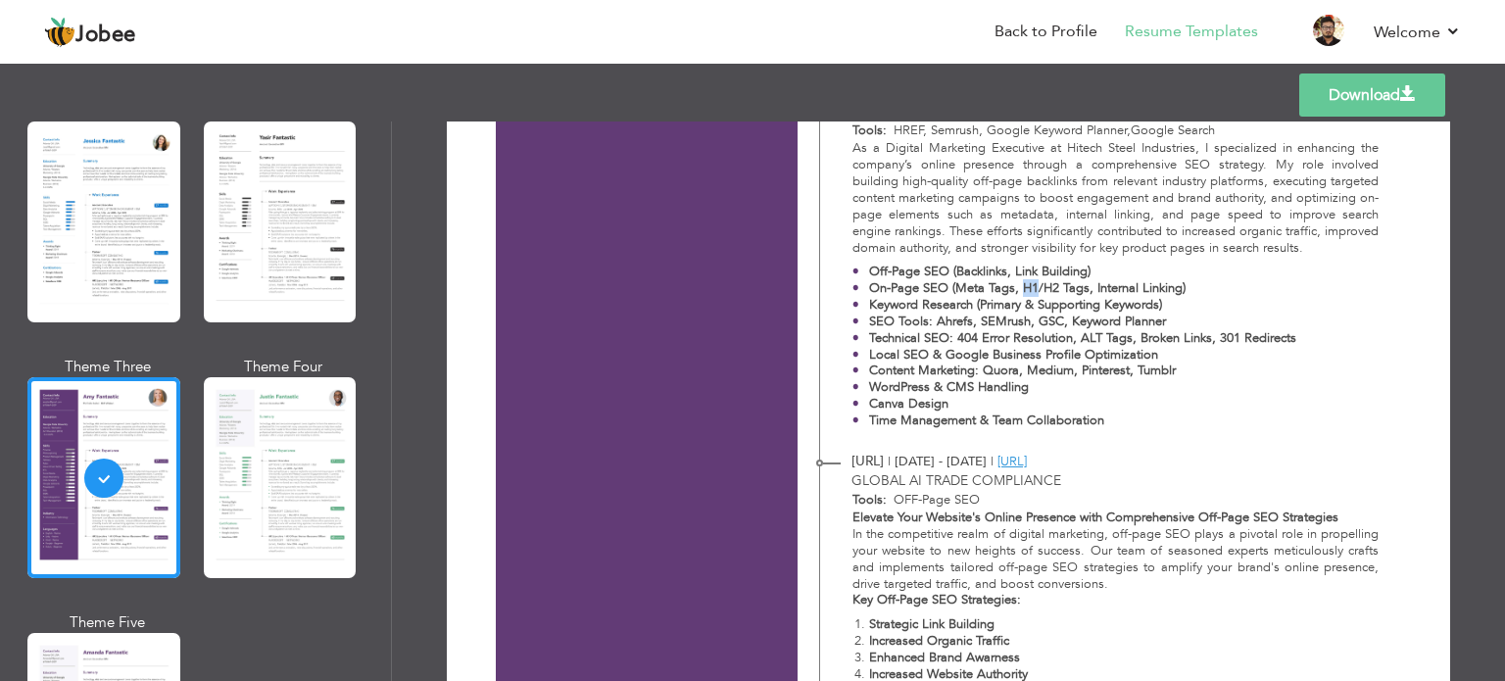
click at [1026, 292] on strong "On-Page SEO (Meta Tags, H1/H2 Tags, Internal Linking)" at bounding box center [1027, 288] width 317 height 18
click at [1215, 295] on p "On-Page SEO (Meta Tags, H1/H2 Tags, Internal Linking)" at bounding box center [1082, 288] width 427 height 17
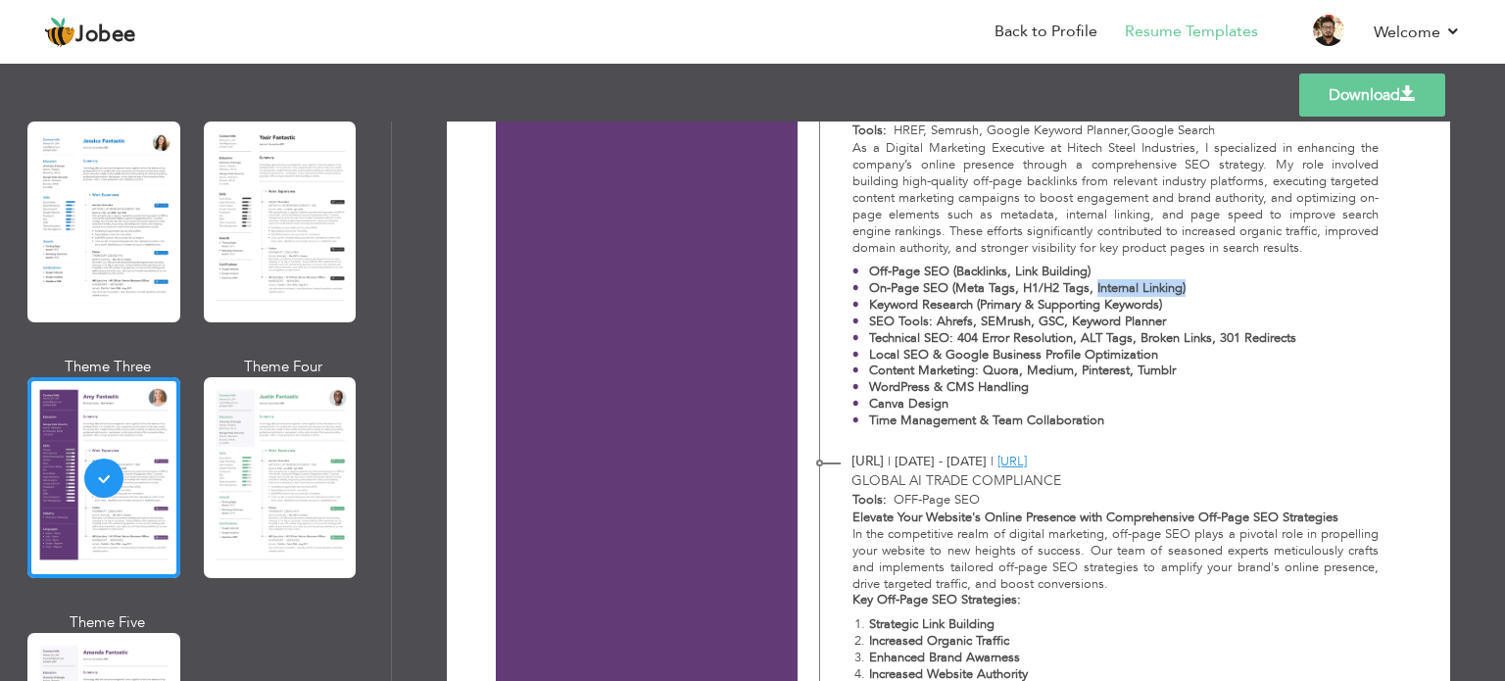
drag, startPoint x: 1204, startPoint y: 291, endPoint x: 1092, endPoint y: 291, distance: 111.7
click at [1092, 291] on p "On-Page SEO (Meta Tags, H1/H2 Tags, Internal Linking)" at bounding box center [1082, 288] width 427 height 17
click at [1092, 291] on strong "On-Page SEO (Meta Tags, H1/H2 Tags, Internal Linking)" at bounding box center [1027, 288] width 317 height 18
click at [1094, 289] on strong "On-Page SEO (Meta Tags, H1/H2 Tags, Internal Linking)" at bounding box center [1027, 288] width 317 height 18
click at [1100, 287] on strong "On-Page SEO (Meta Tags, H1/H2 Tags, Internal Linking)" at bounding box center [1027, 288] width 317 height 18
